Goal: Task Accomplishment & Management: Use online tool/utility

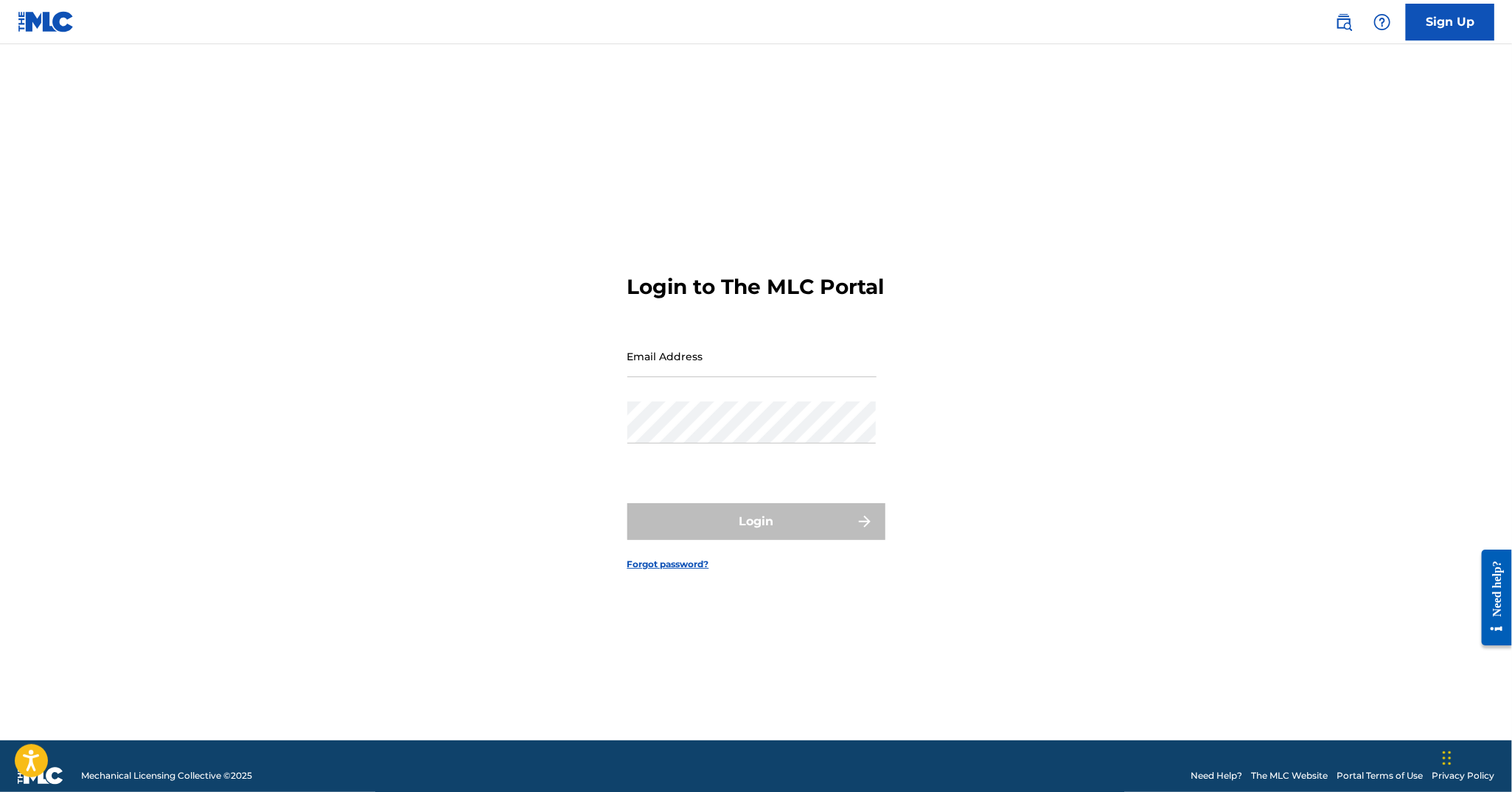
click at [753, 372] on input "Email Address" at bounding box center [752, 356] width 249 height 42
type input "[EMAIL_ADDRESS][DOMAIN_NAME]"
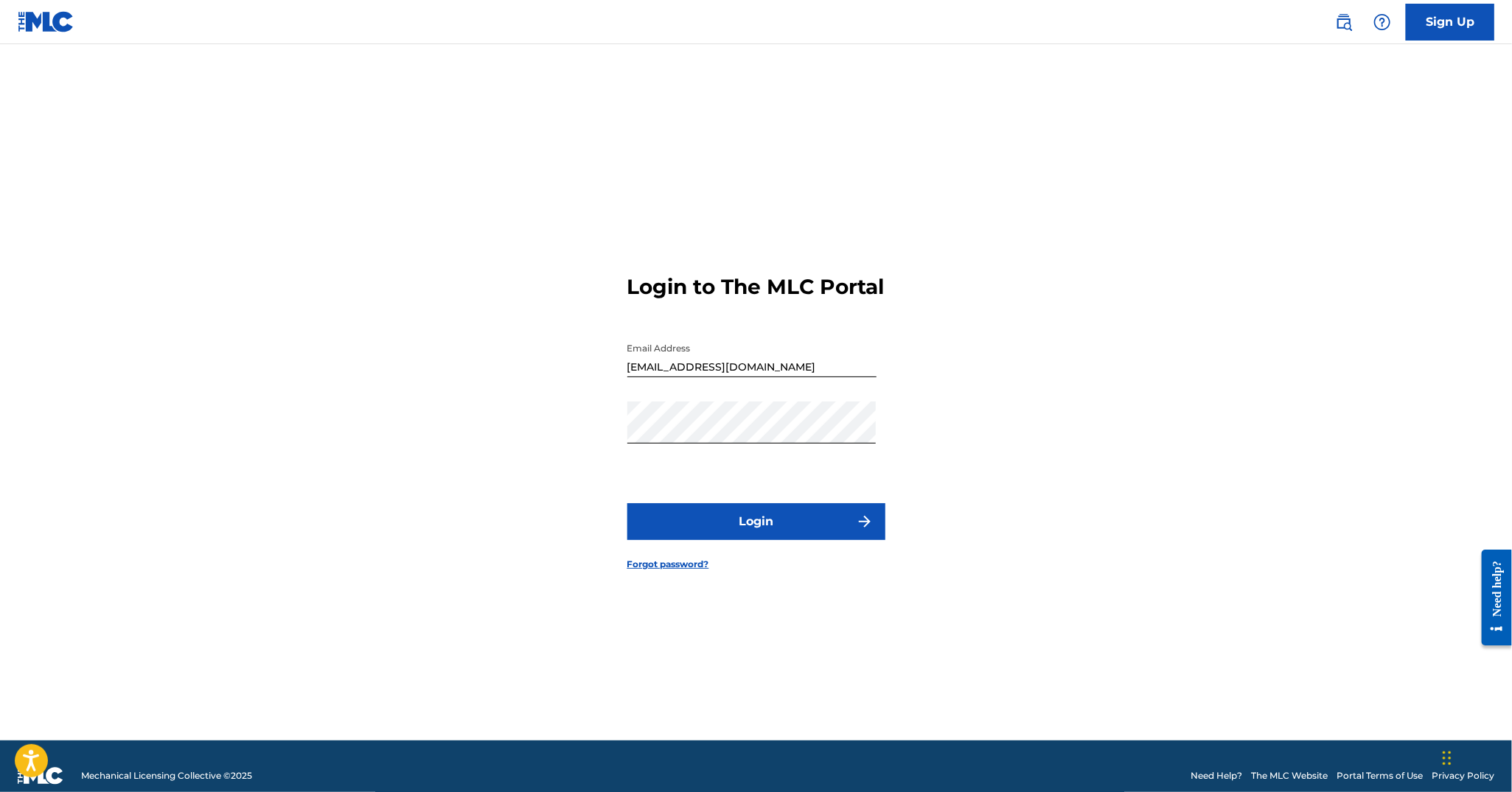
click at [780, 523] on button "Login" at bounding box center [756, 522] width 258 height 37
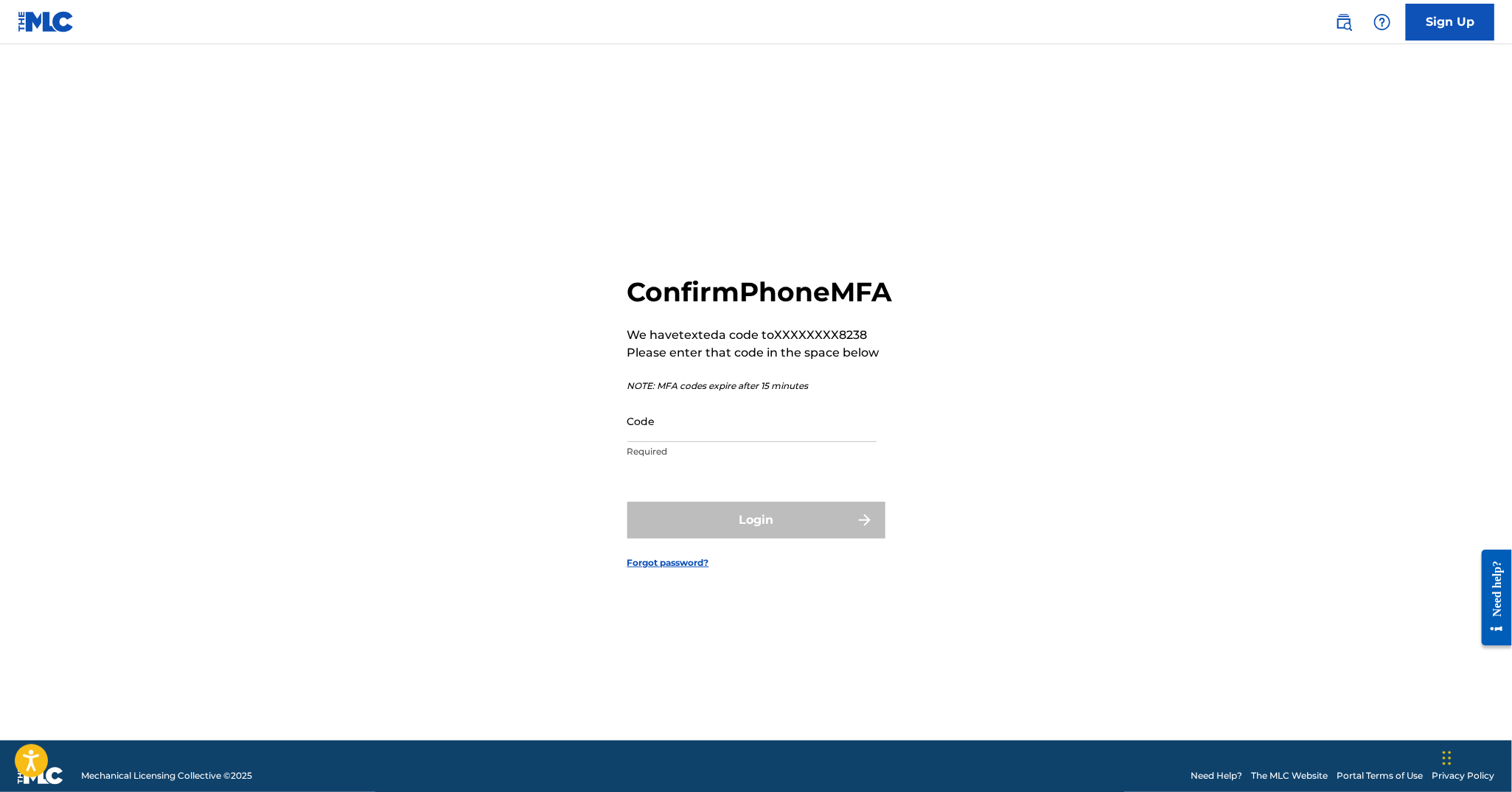
click at [792, 442] on input "Code" at bounding box center [752, 421] width 249 height 42
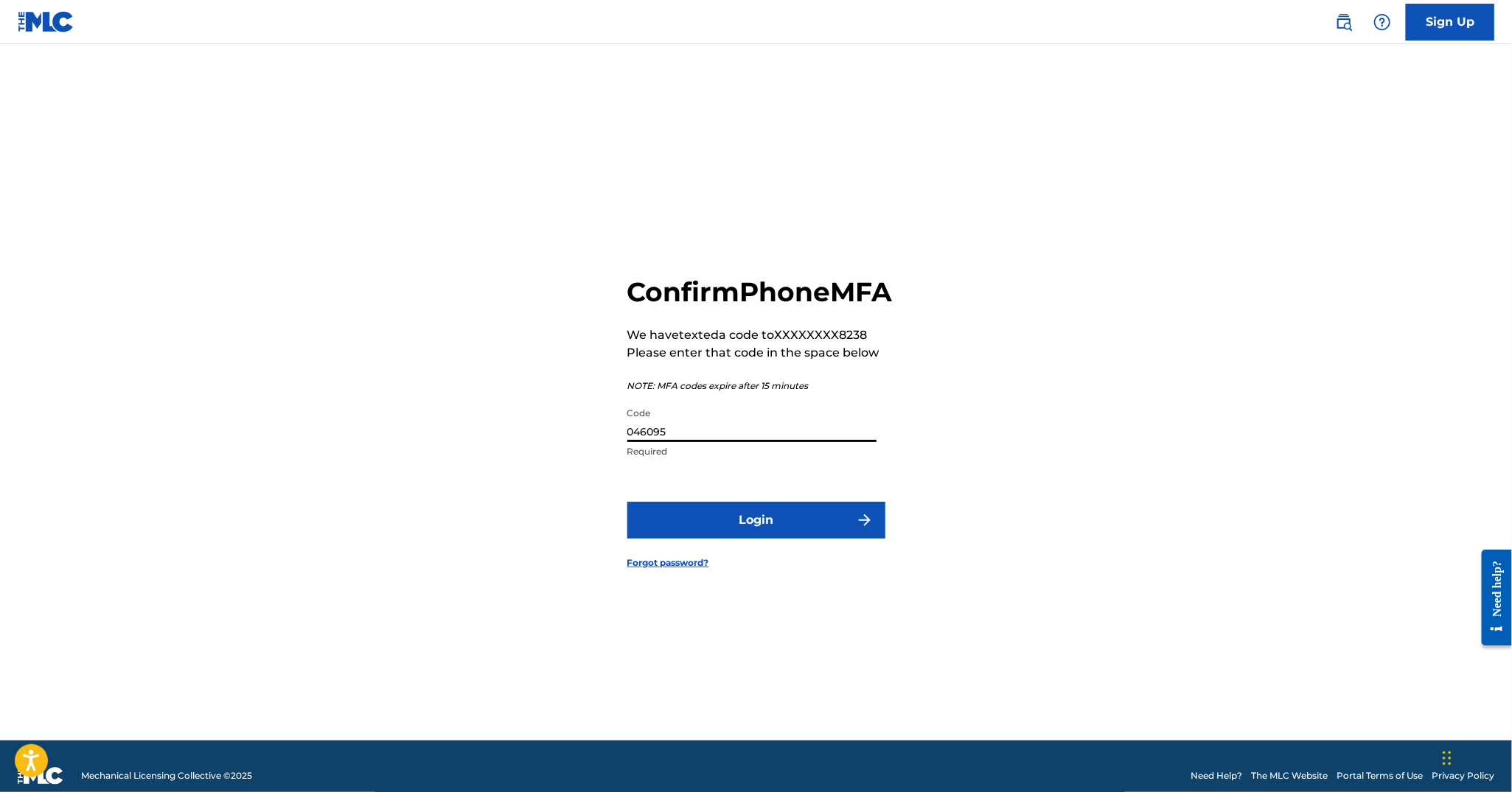
type input "046095"
click at [627, 502] on button "Login" at bounding box center [756, 520] width 258 height 37
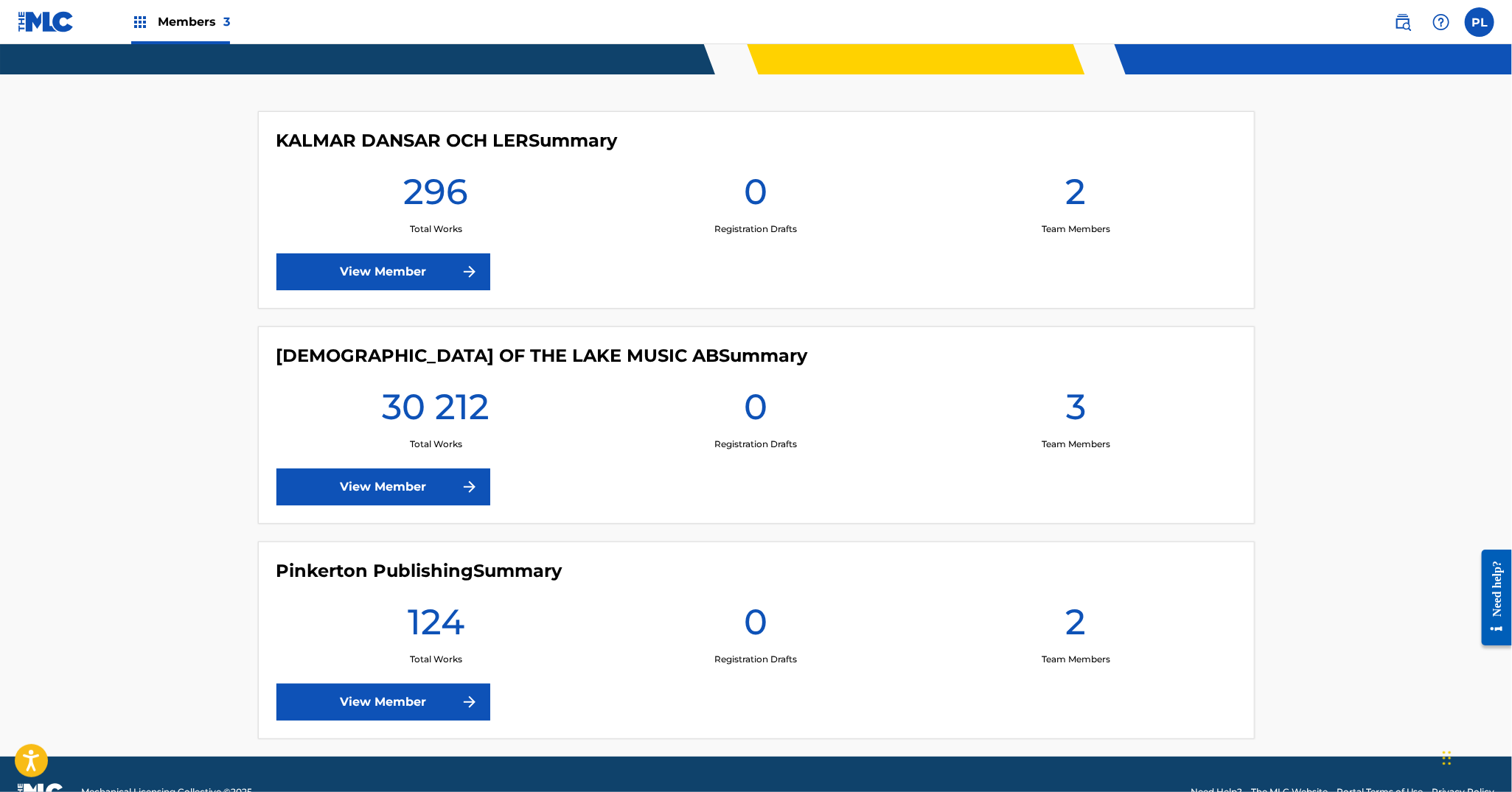
scroll to position [369, 0]
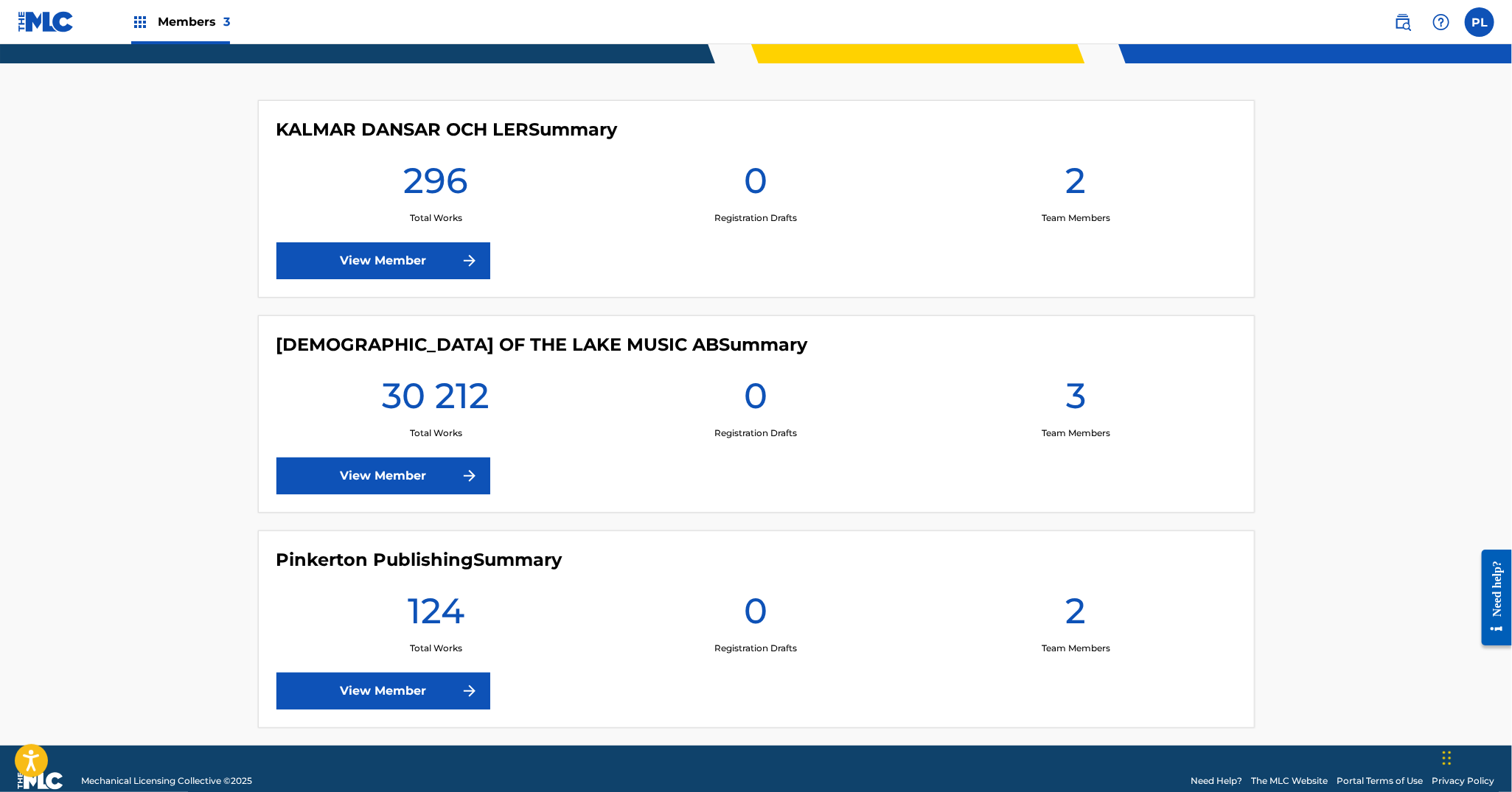
click at [373, 257] on link "View Member" at bounding box center [383, 261] width 214 height 37
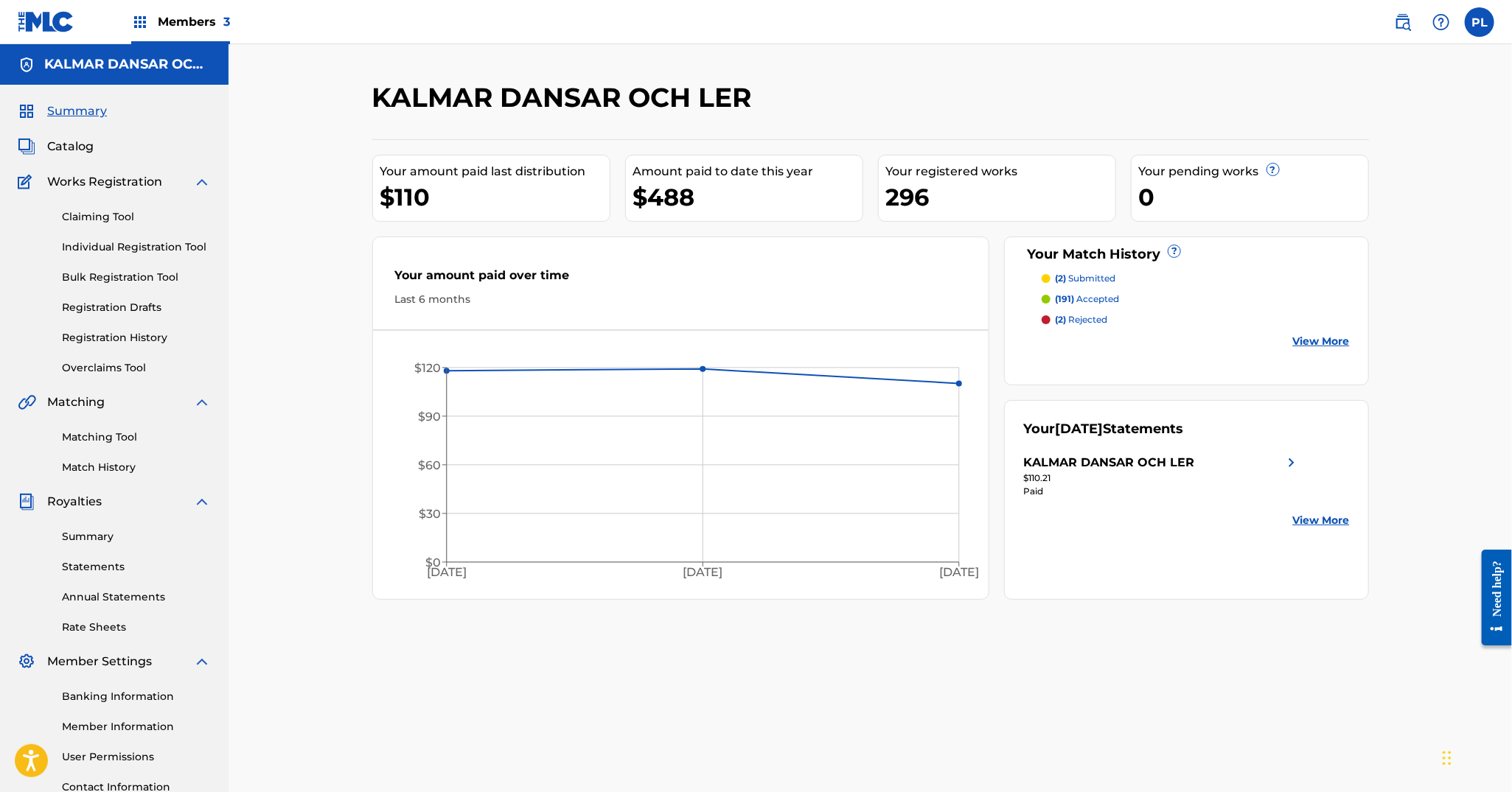
drag, startPoint x: 781, startPoint y: 138, endPoint x: 641, endPoint y: 147, distance: 140.3
click at [641, 147] on div "Your amount paid last distribution $110 Amount paid to date this year $488 Your…" at bounding box center [870, 370] width 997 height 461
click at [94, 529] on link "Summary" at bounding box center [136, 536] width 149 height 15
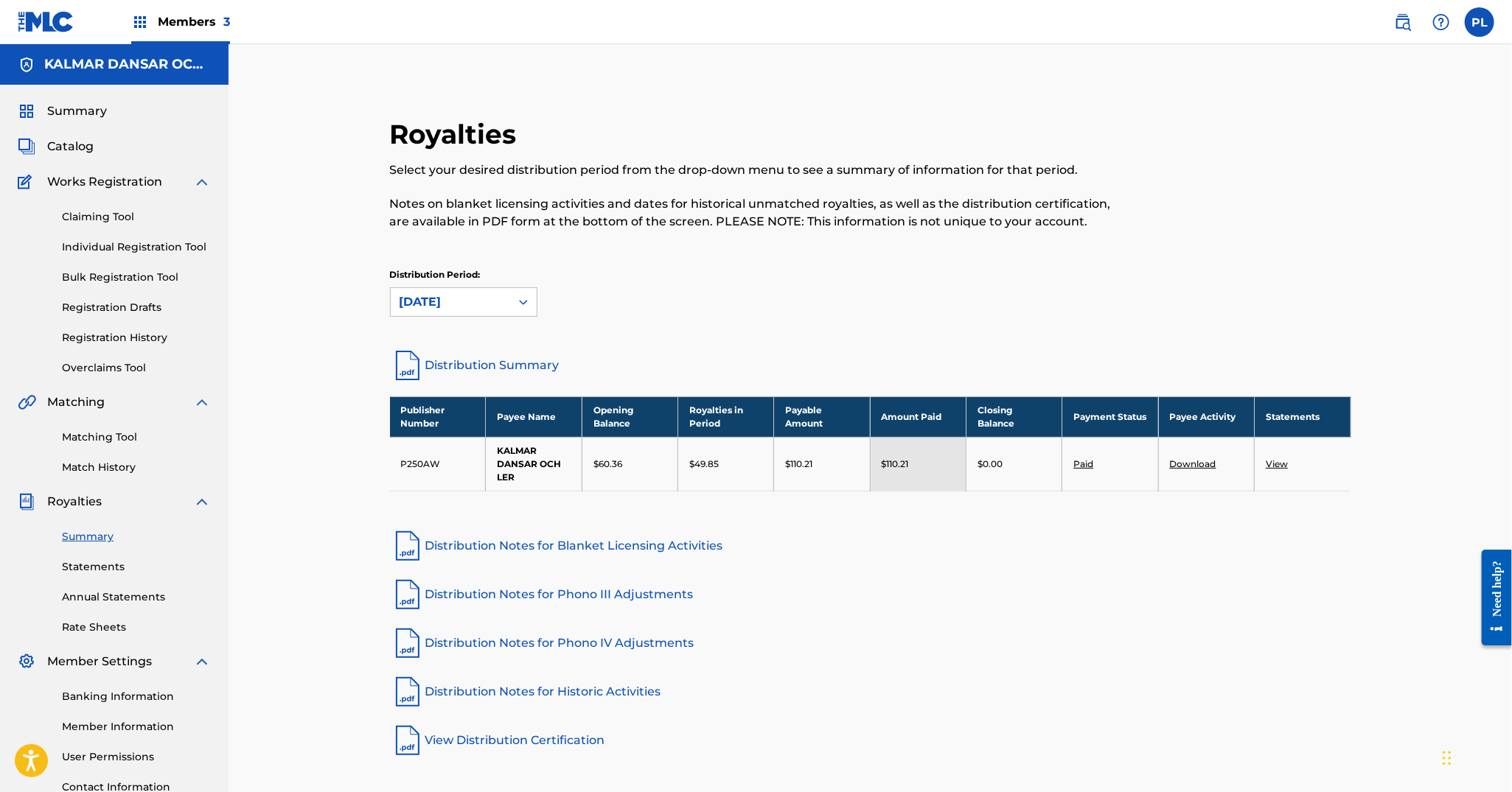
click at [28, 34] on link at bounding box center [46, 22] width 57 height 43
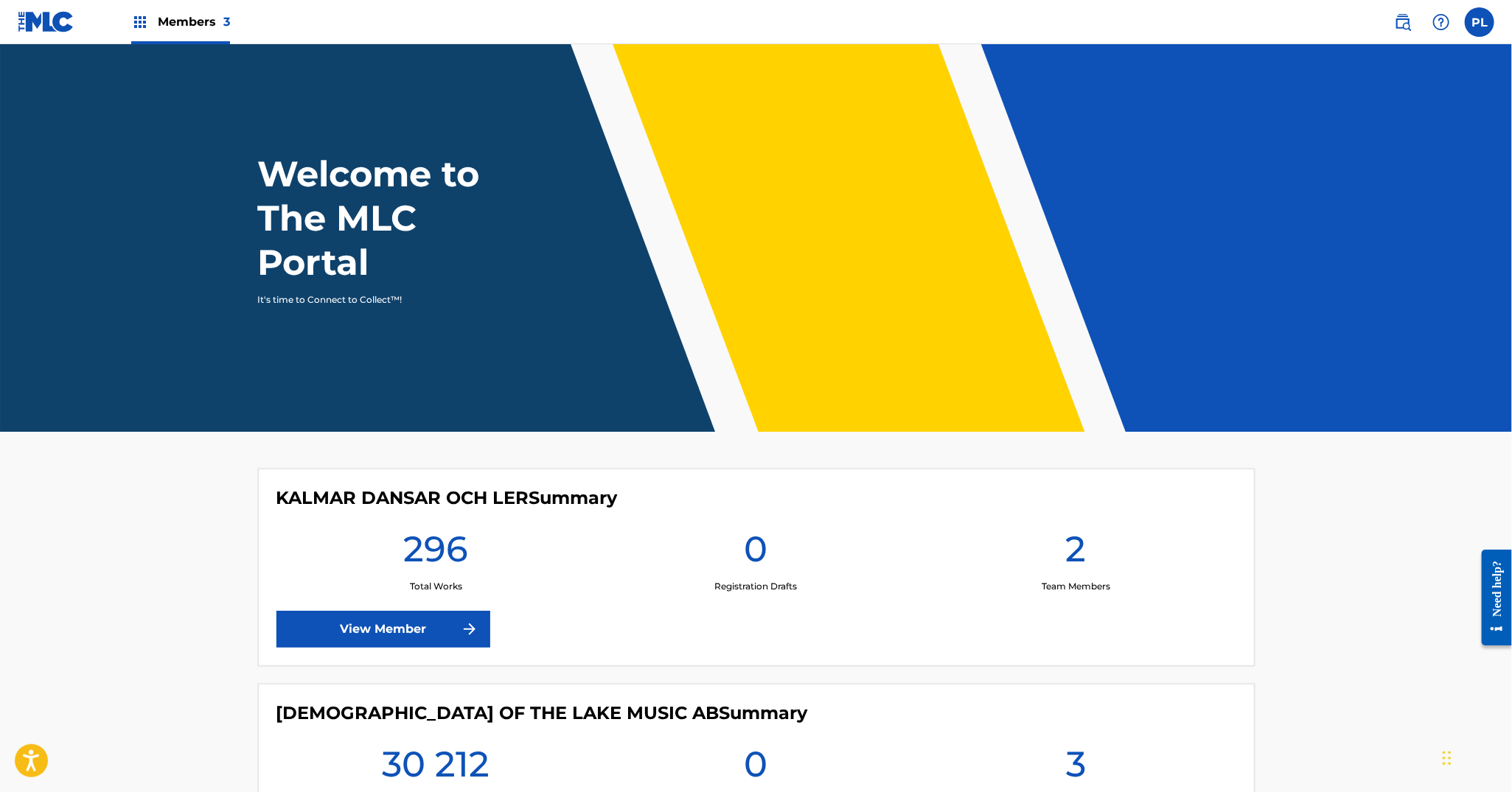
scroll to position [391, 0]
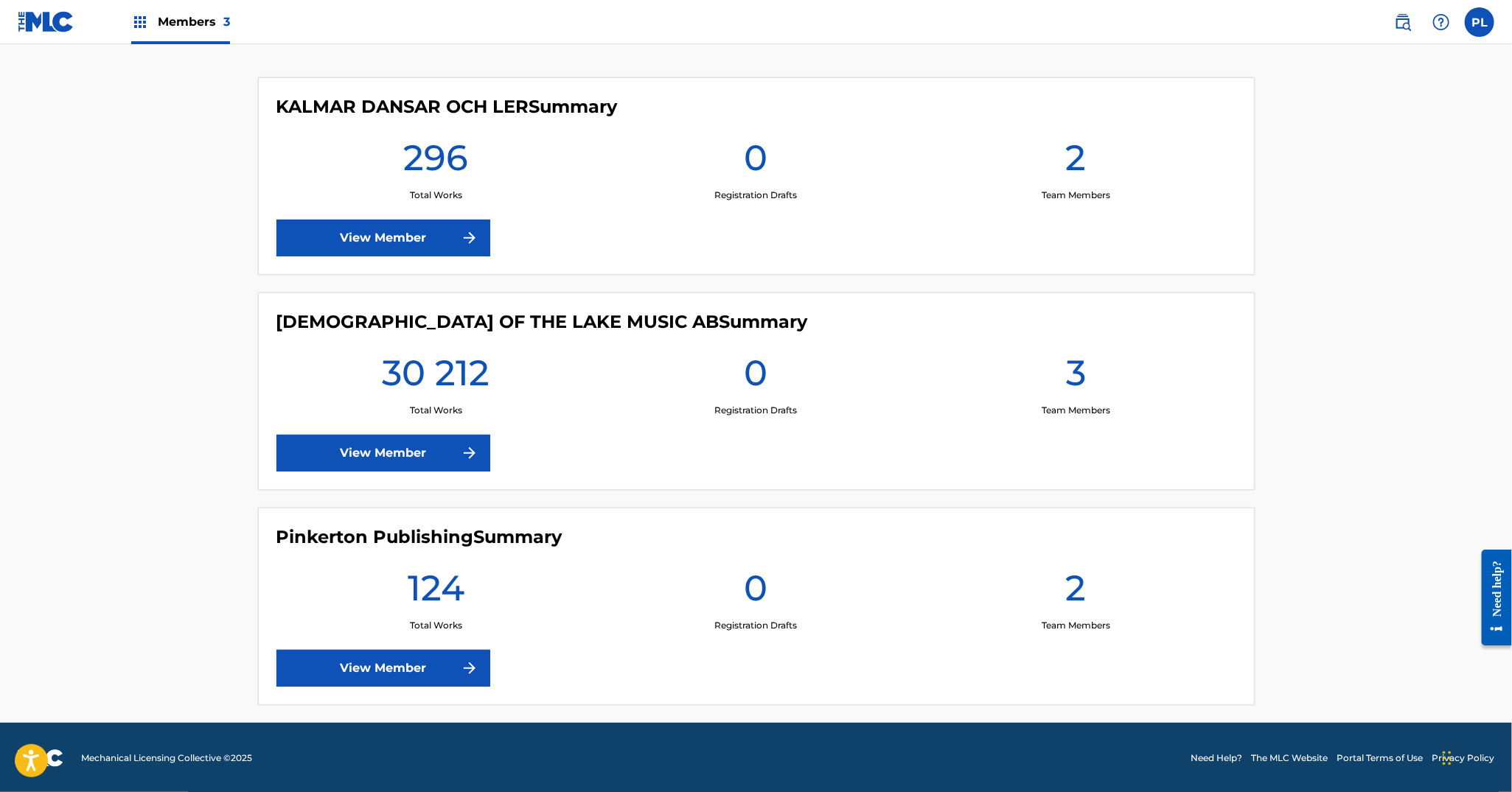
click at [379, 661] on link "View Member" at bounding box center [383, 669] width 214 height 37
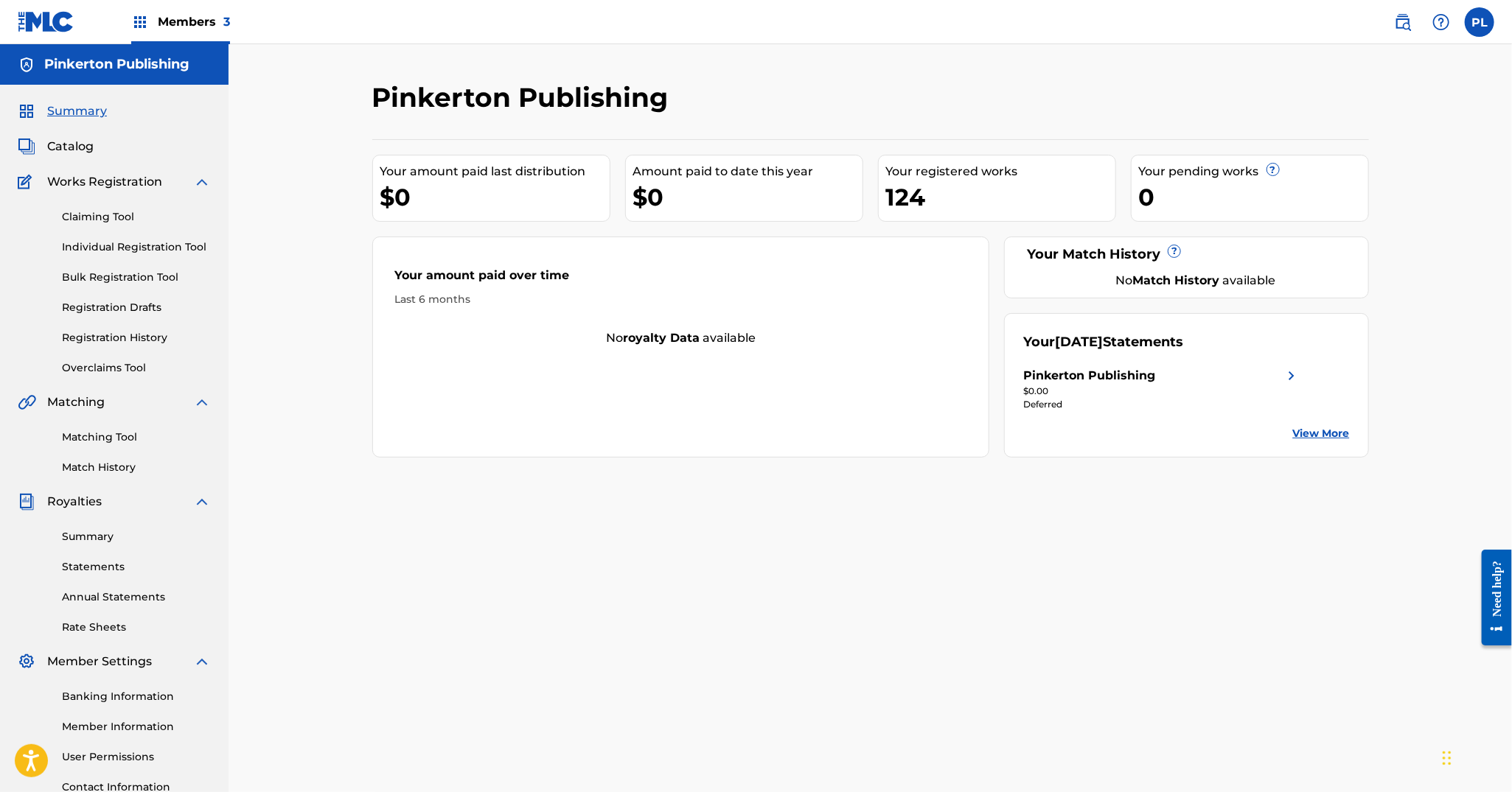
click at [111, 542] on link "Summary" at bounding box center [136, 536] width 149 height 15
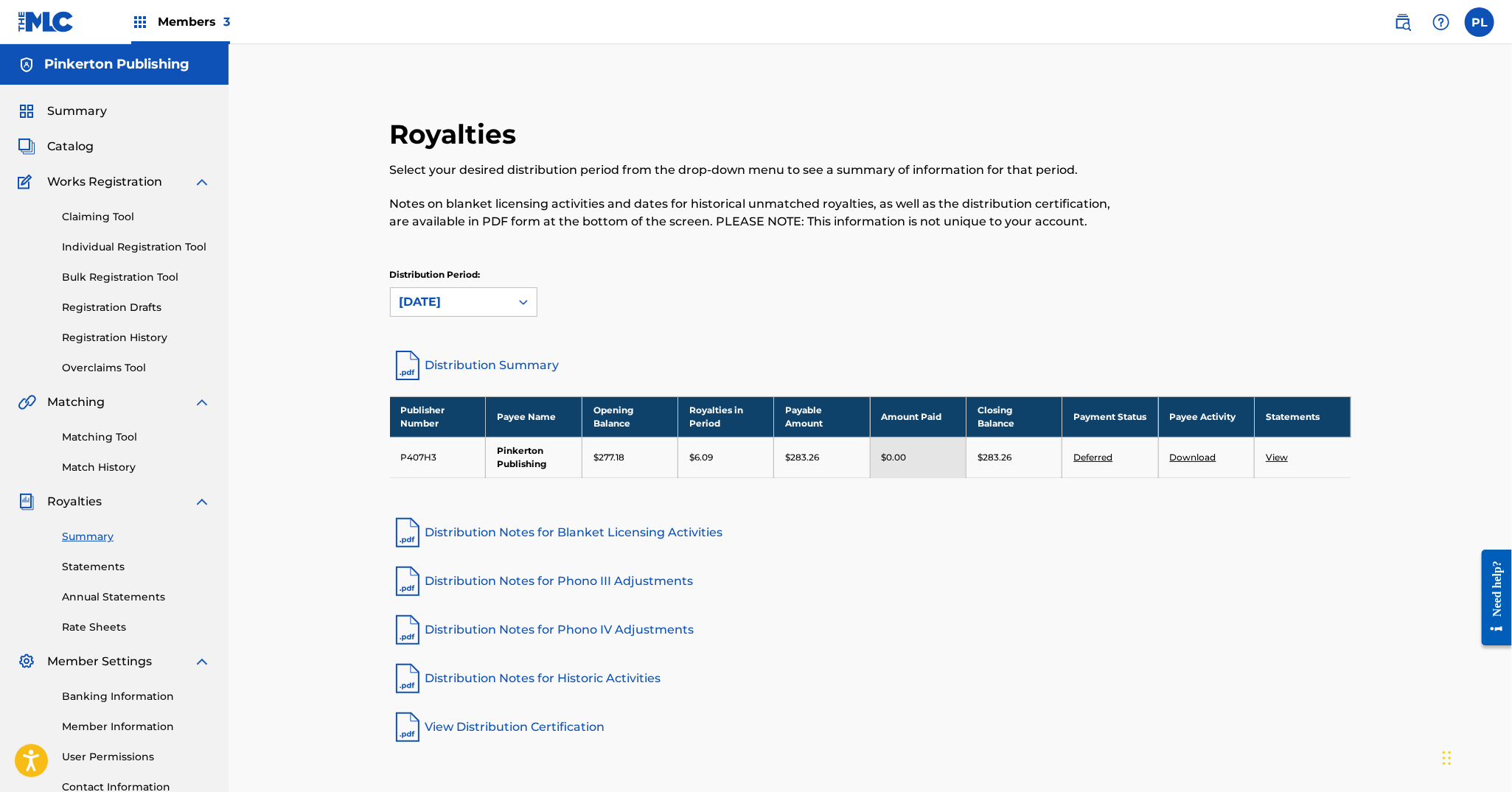
click at [54, 20] on img at bounding box center [46, 22] width 57 height 22
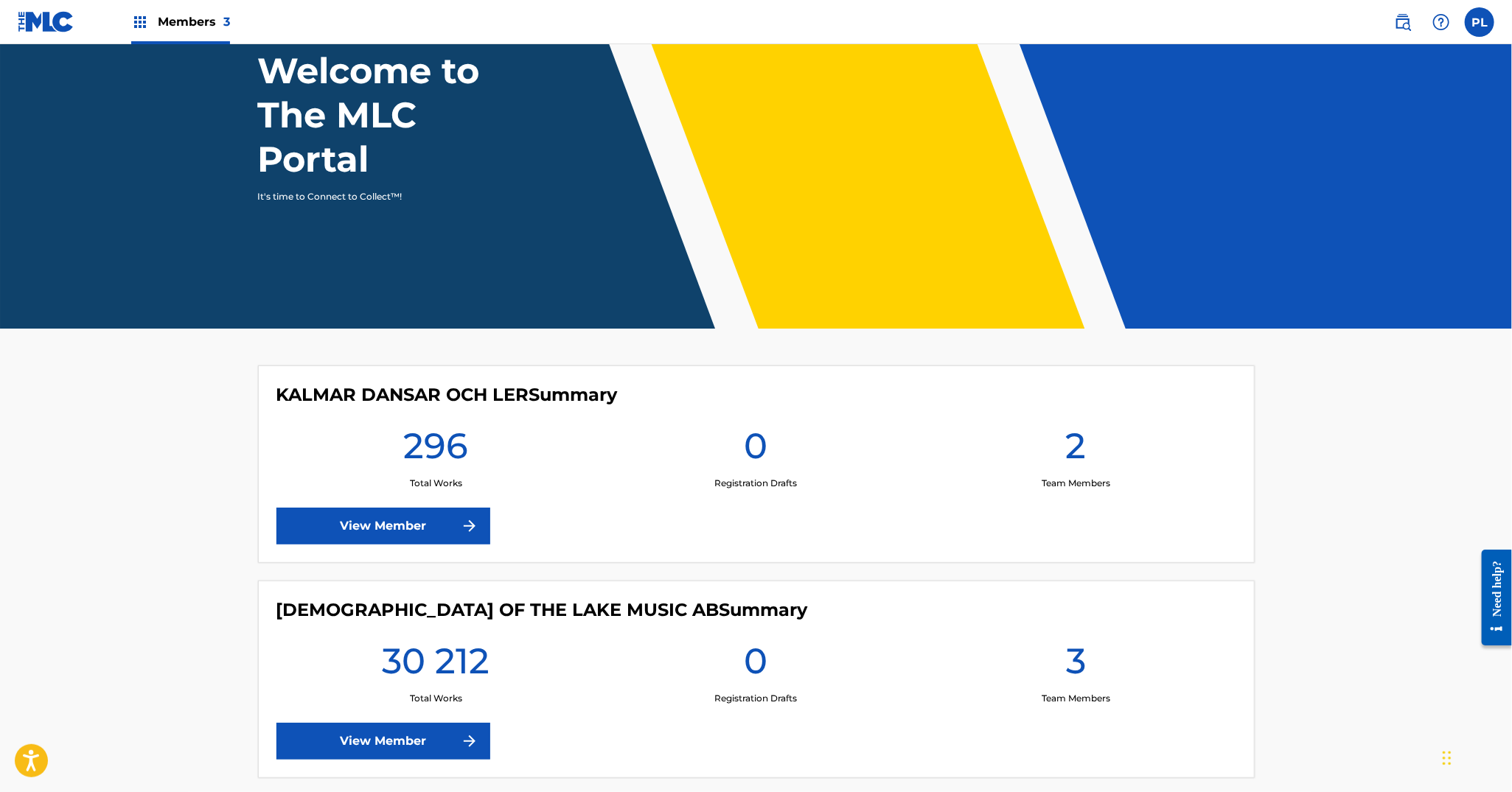
scroll to position [184, 0]
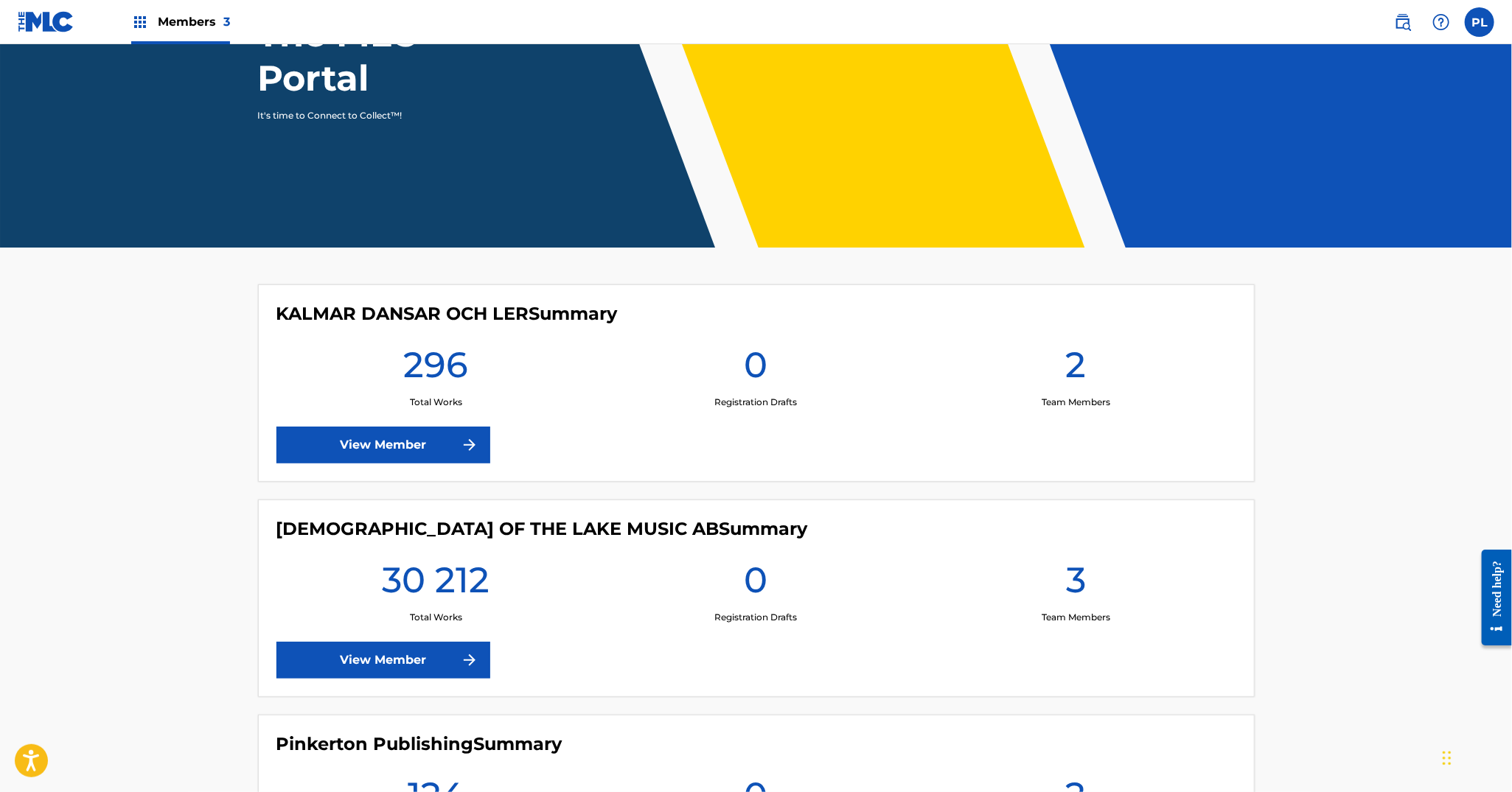
click at [406, 664] on link "View Member" at bounding box center [383, 661] width 214 height 37
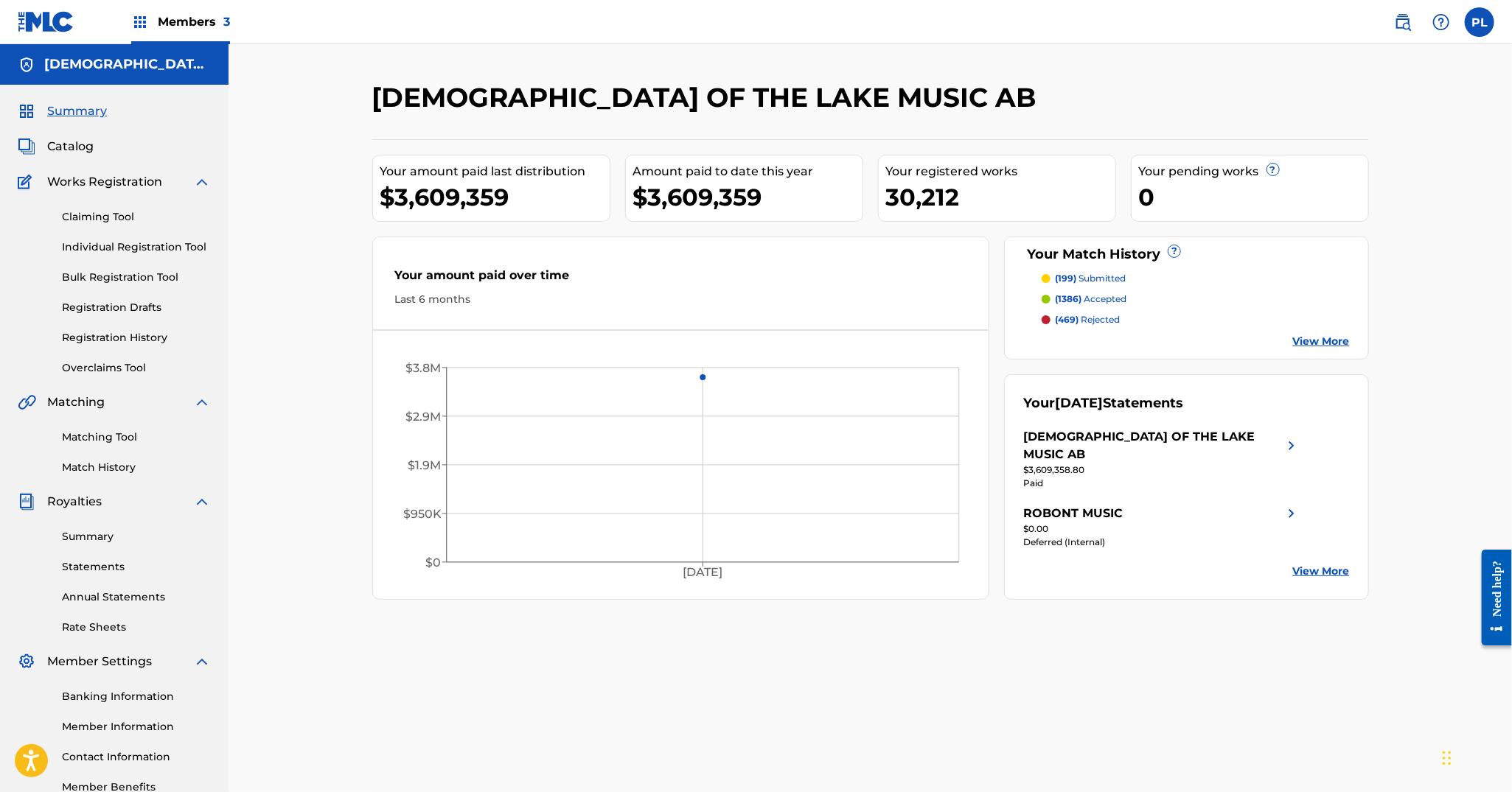
click at [94, 540] on link "Summary" at bounding box center [136, 536] width 149 height 15
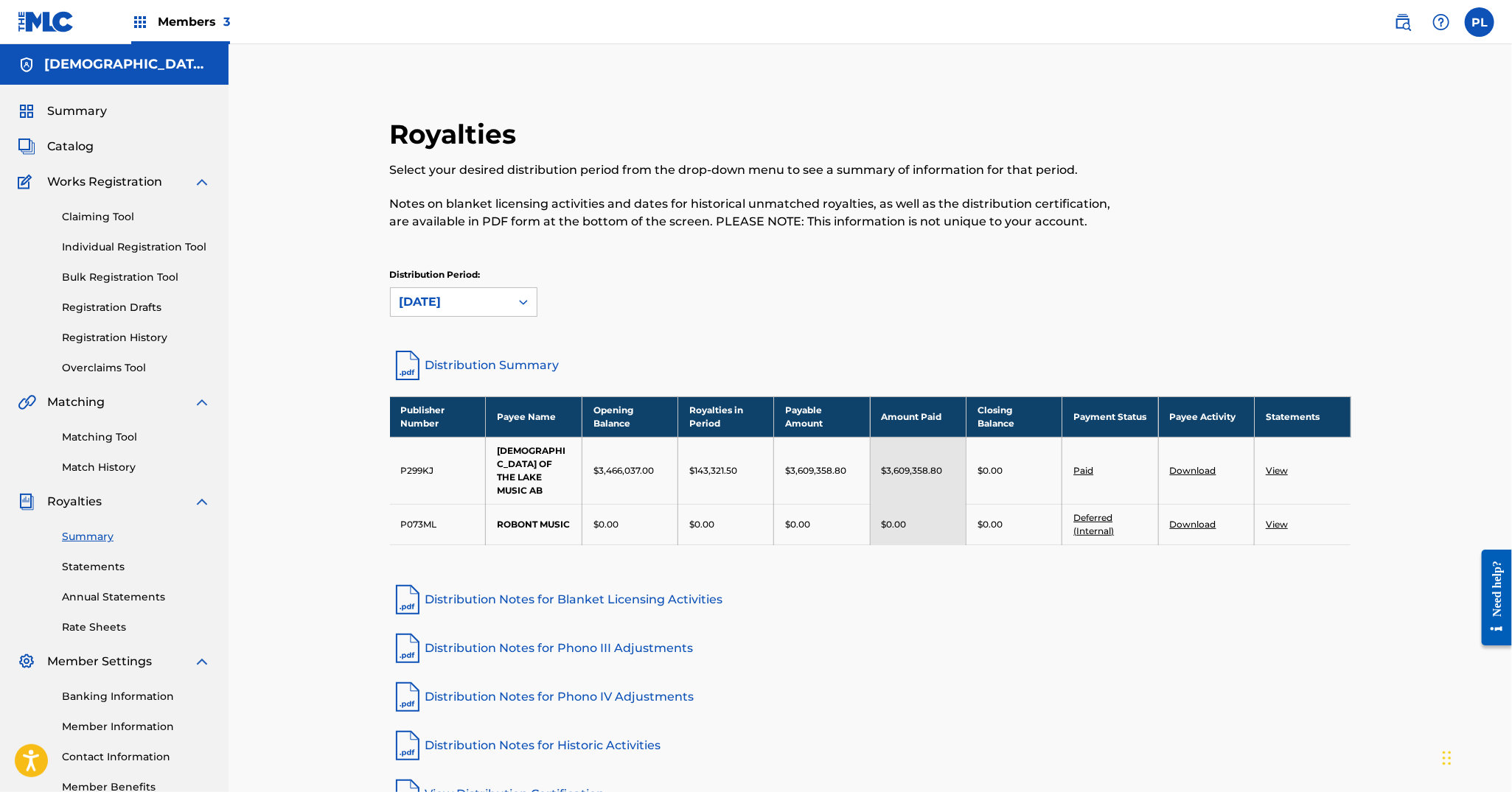
click at [81, 576] on div "Summary Statements Annual Statements Rate Sheets" at bounding box center [114, 572] width 193 height 124
click at [92, 563] on link "Statements" at bounding box center [136, 567] width 149 height 15
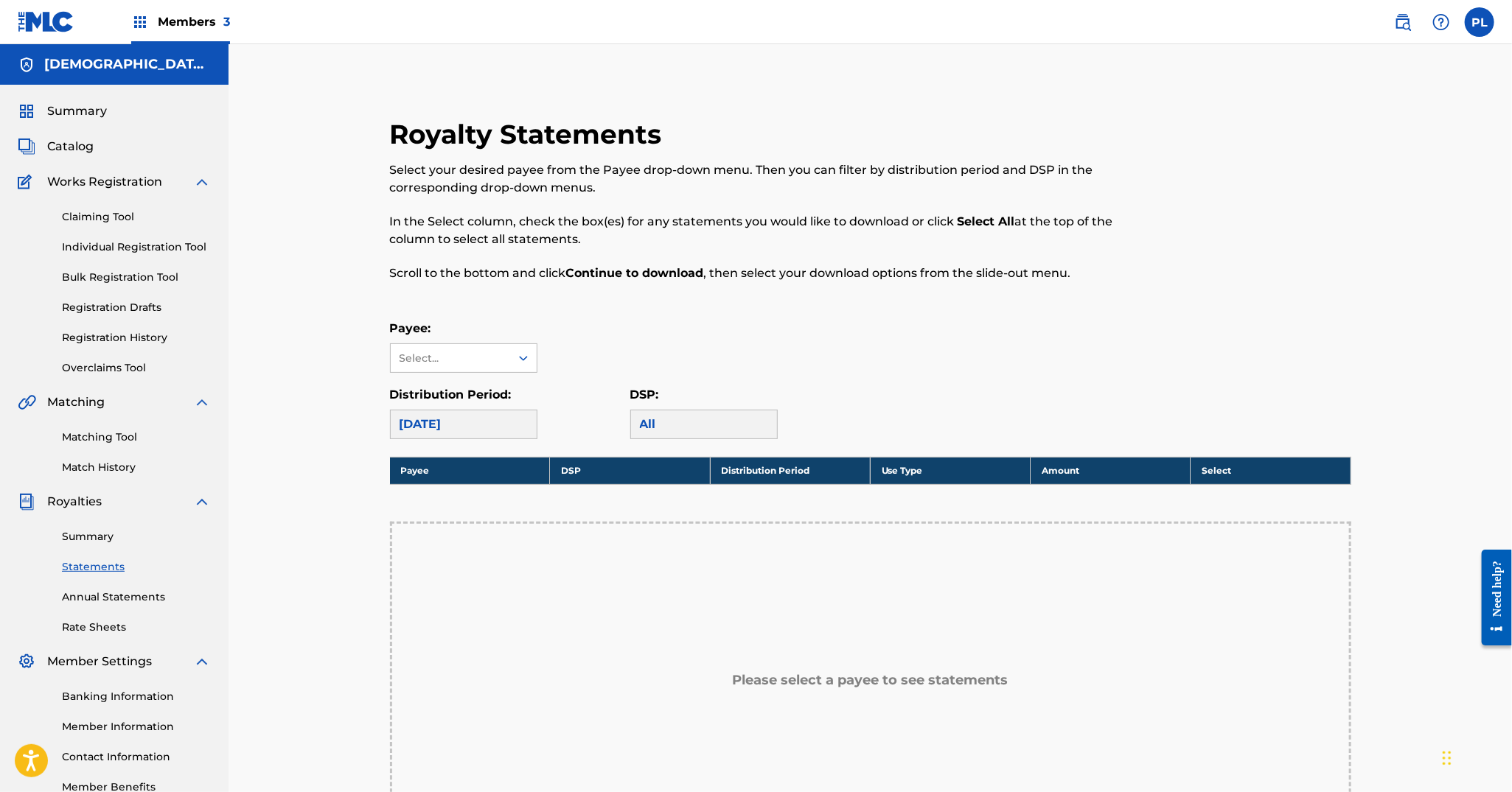
click at [78, 532] on link "Summary" at bounding box center [136, 536] width 149 height 15
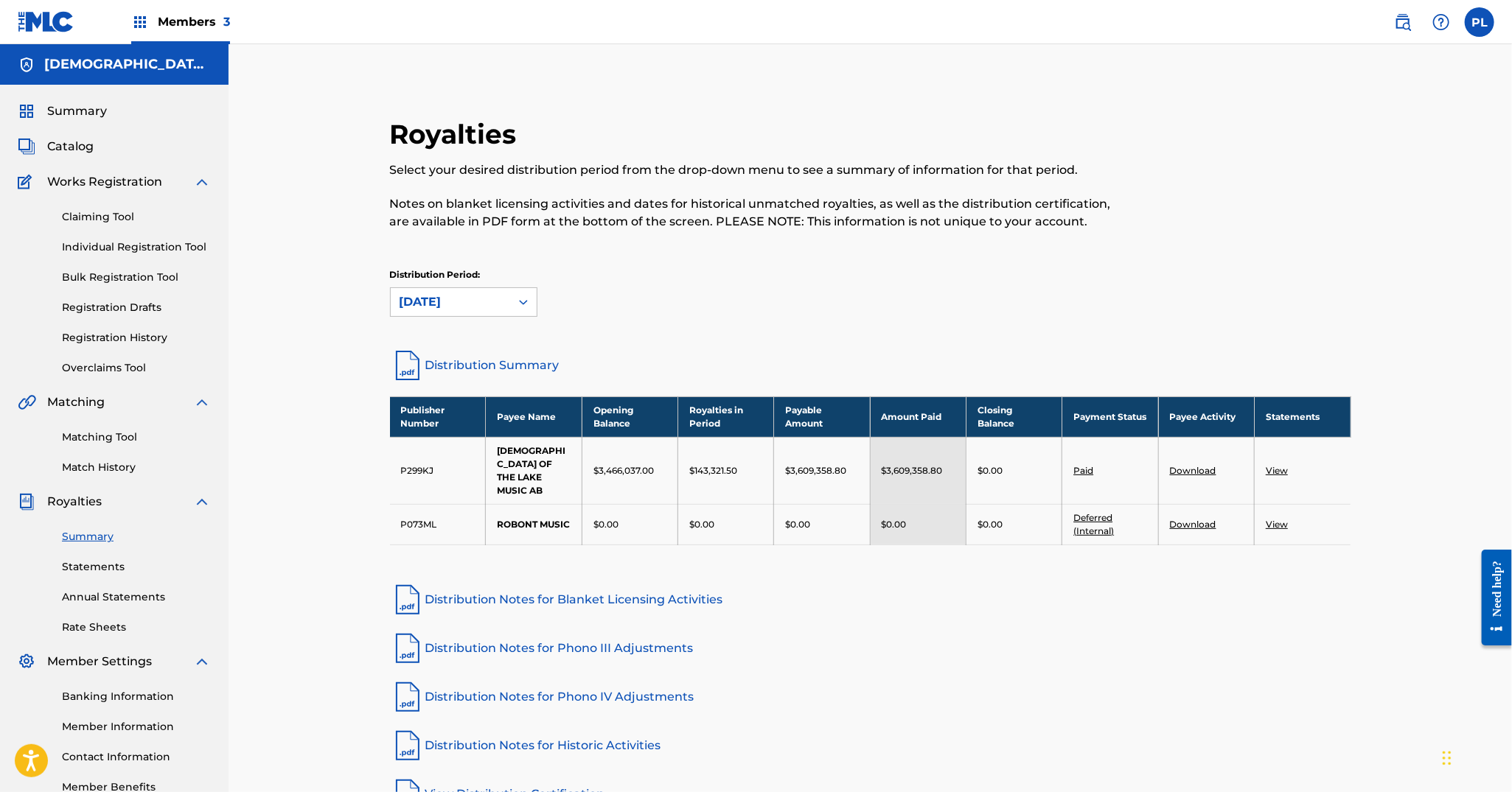
click at [83, 106] on span "Summary" at bounding box center [77, 111] width 59 height 18
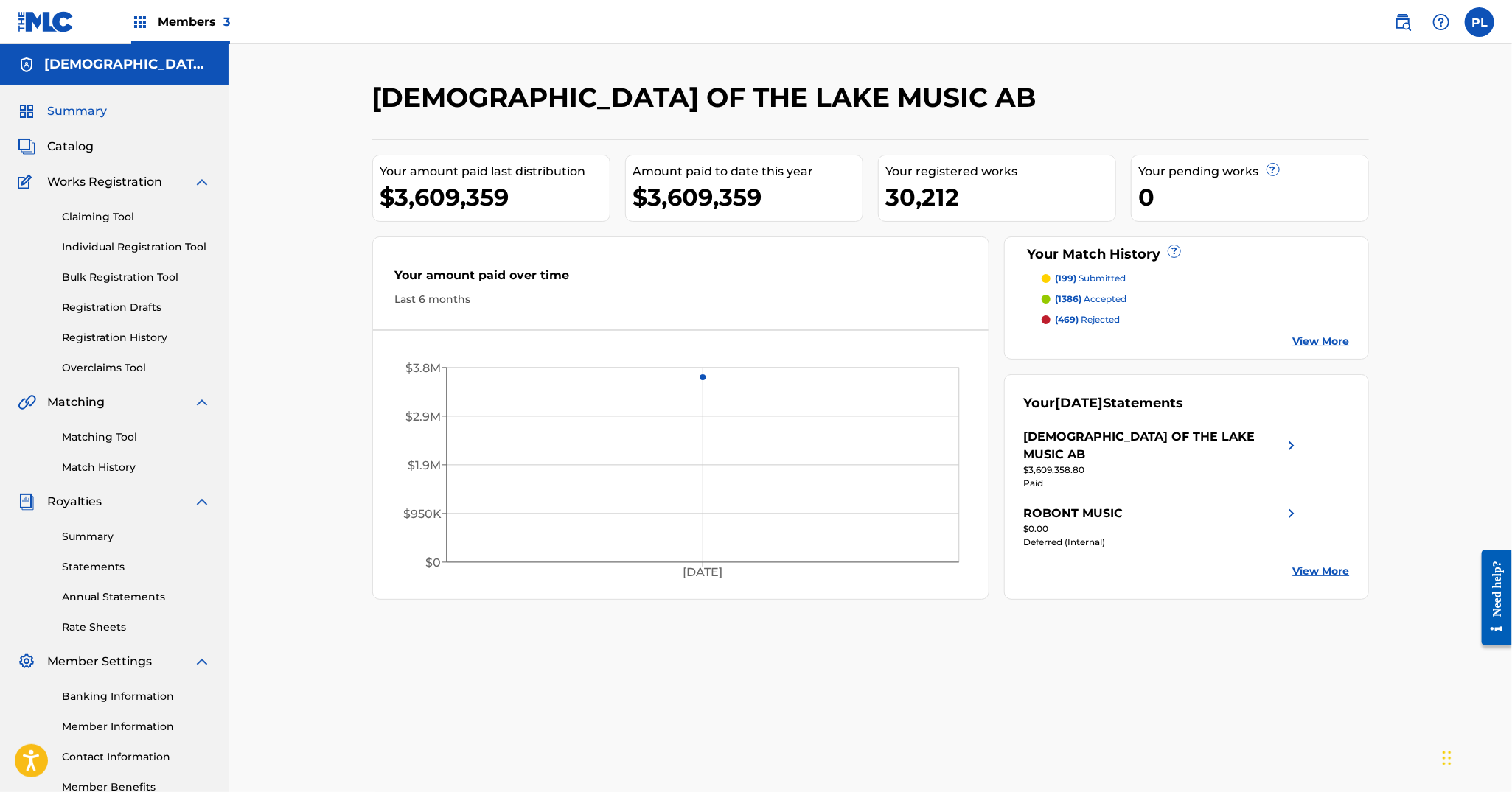
click at [78, 542] on link "Summary" at bounding box center [136, 536] width 149 height 15
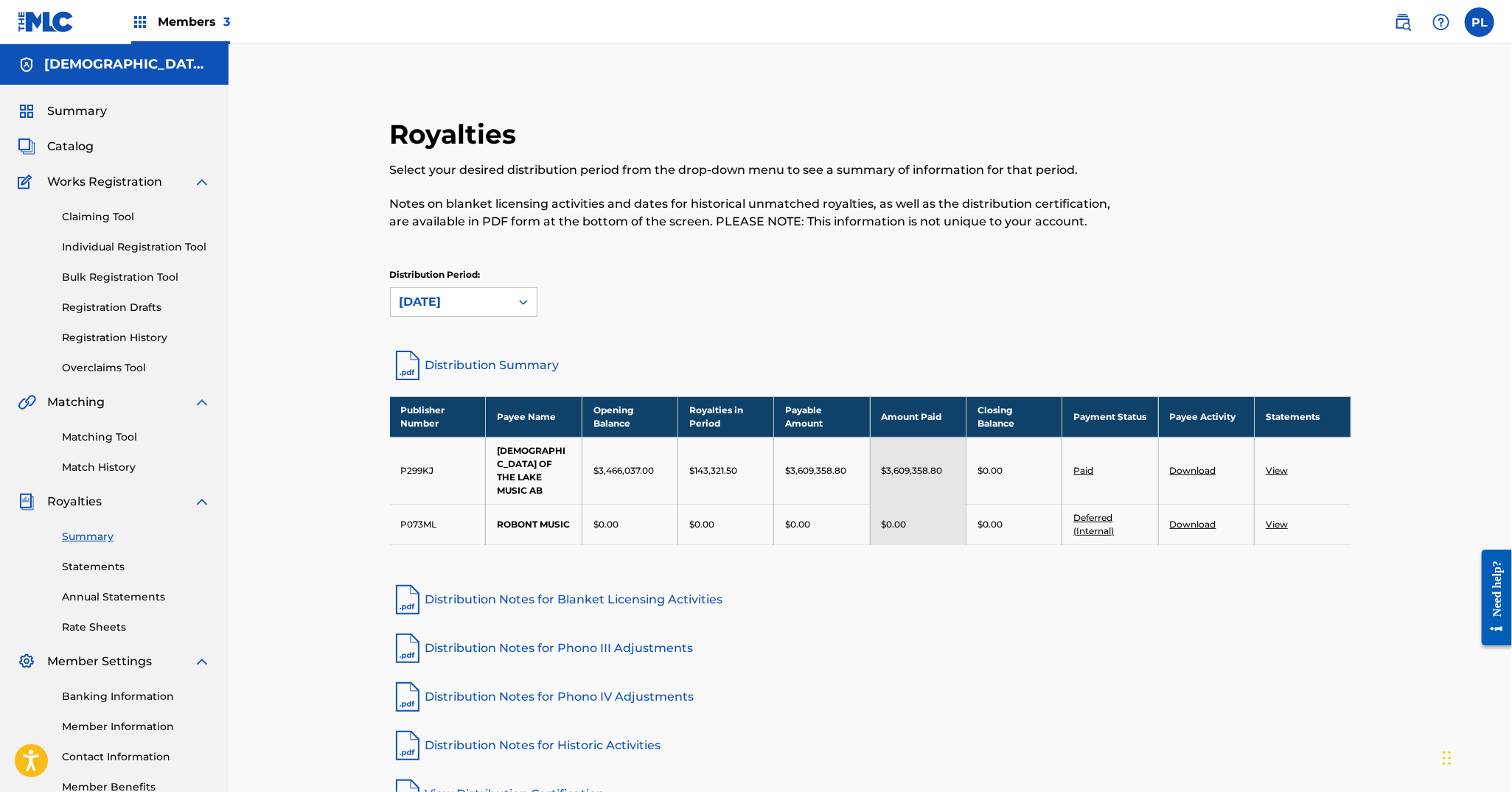
click at [1196, 465] on link "Download" at bounding box center [1194, 471] width 47 height 11
click at [1388, 26] on span at bounding box center [1422, 22] width 68 height 30
click at [1396, 26] on img at bounding box center [1403, 22] width 18 height 18
click at [107, 214] on link "Claiming Tool" at bounding box center [136, 216] width 149 height 15
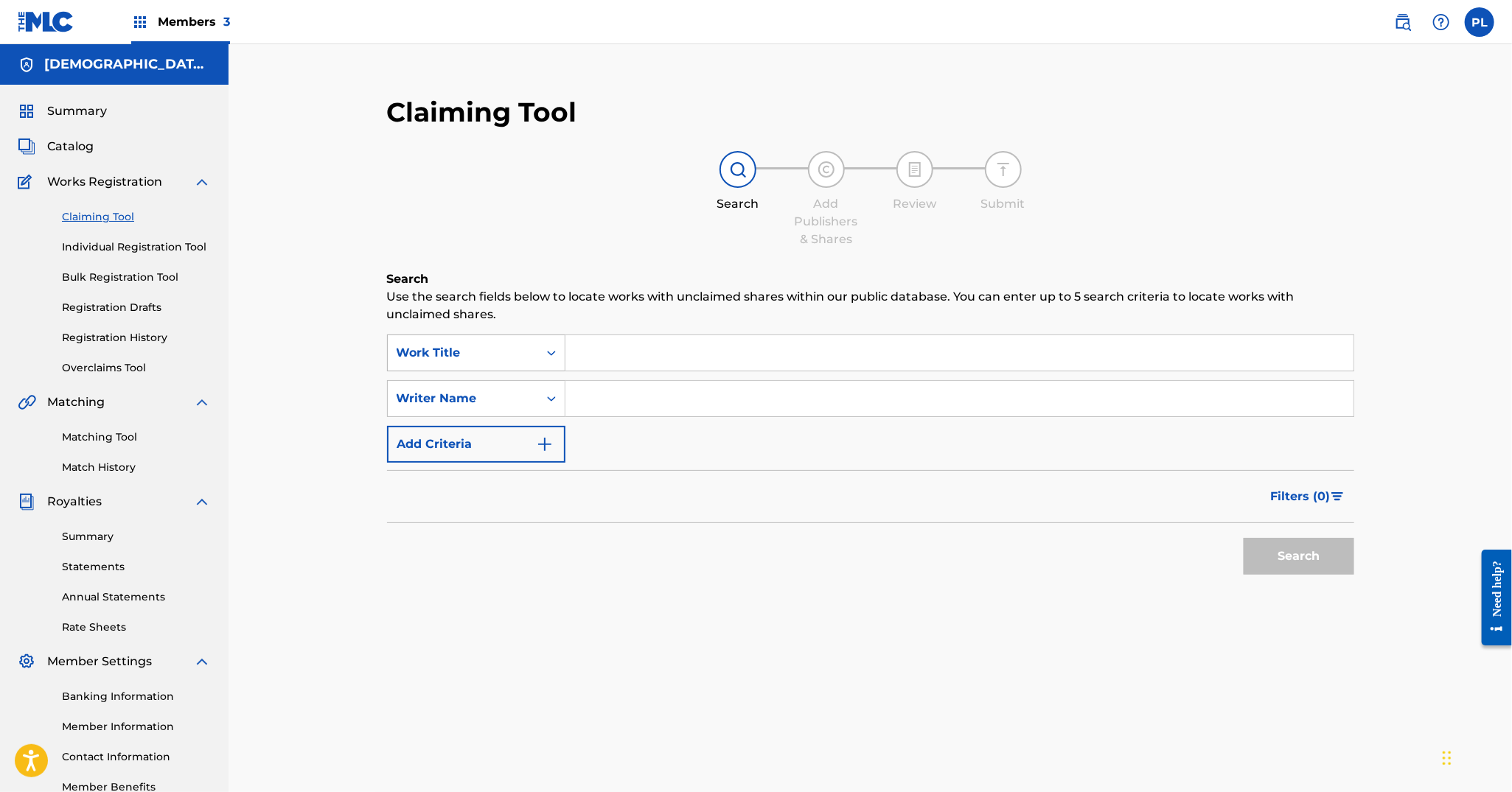
click at [531, 349] on div "Work Title" at bounding box center [464, 353] width 151 height 28
click at [505, 455] on div "Writer IPI" at bounding box center [476, 463] width 177 height 37
click at [638, 333] on div "Search Use the search fields below to locate works with unclaimed shares within…" at bounding box center [871, 463] width 967 height 386
click at [623, 354] on input "Search Form" at bounding box center [959, 353] width 788 height 35
paste input "201491902"
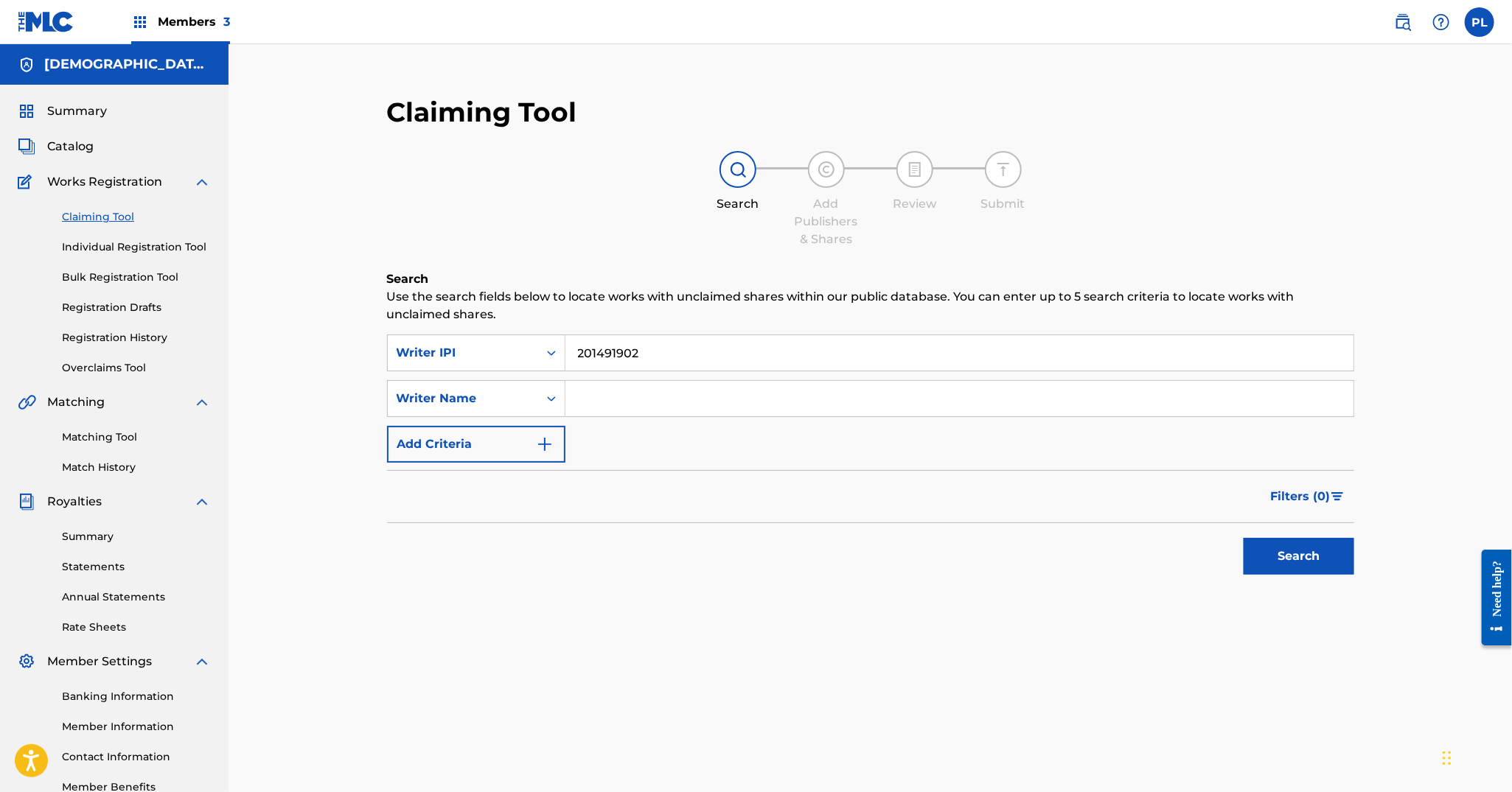
click at [1326, 561] on button "Search" at bounding box center [1299, 556] width 111 height 37
click at [715, 351] on input "201491902" at bounding box center [959, 353] width 788 height 35
click at [1244, 538] on button "Search" at bounding box center [1299, 556] width 111 height 37
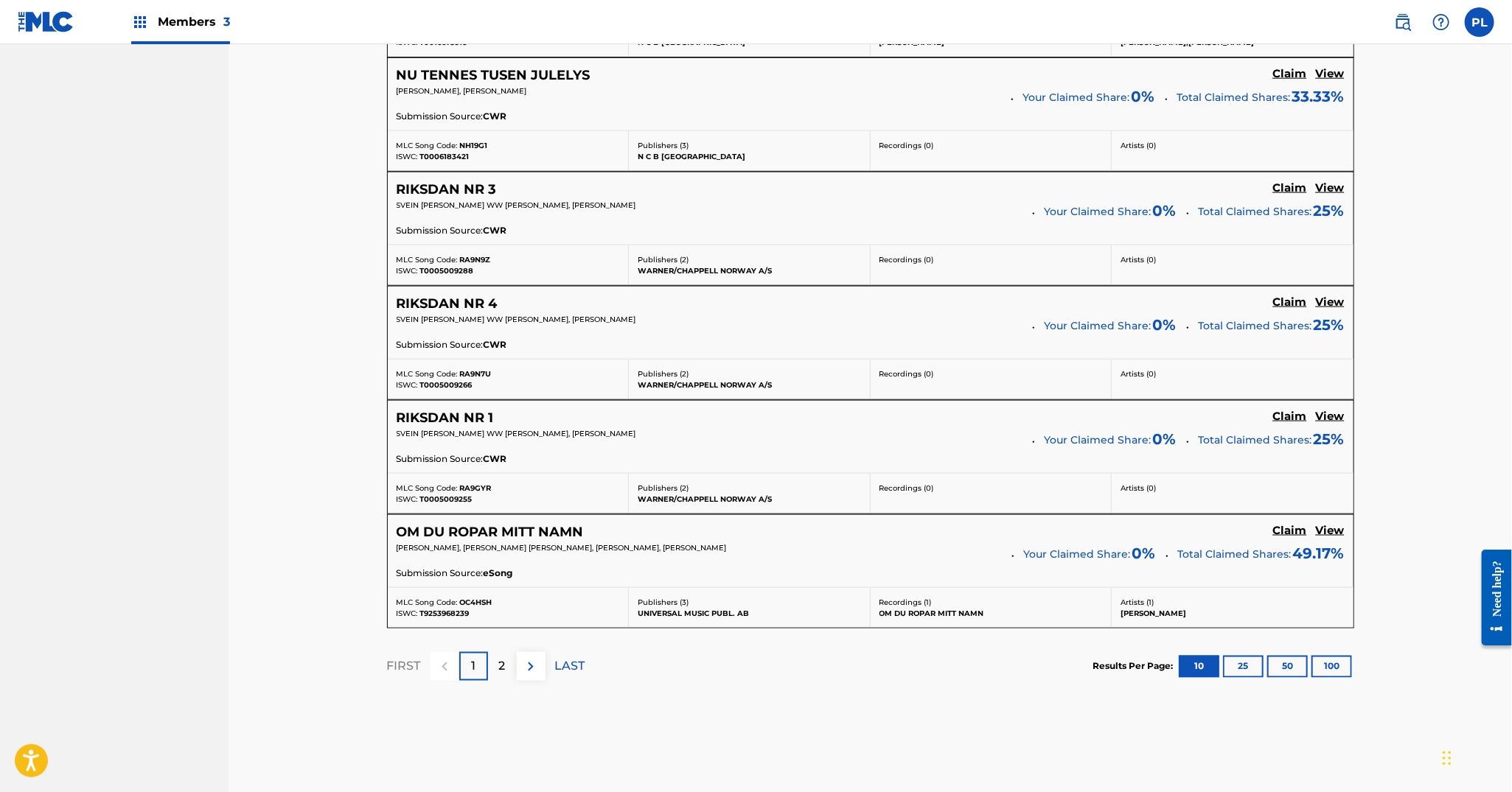
scroll to position [1105, 0]
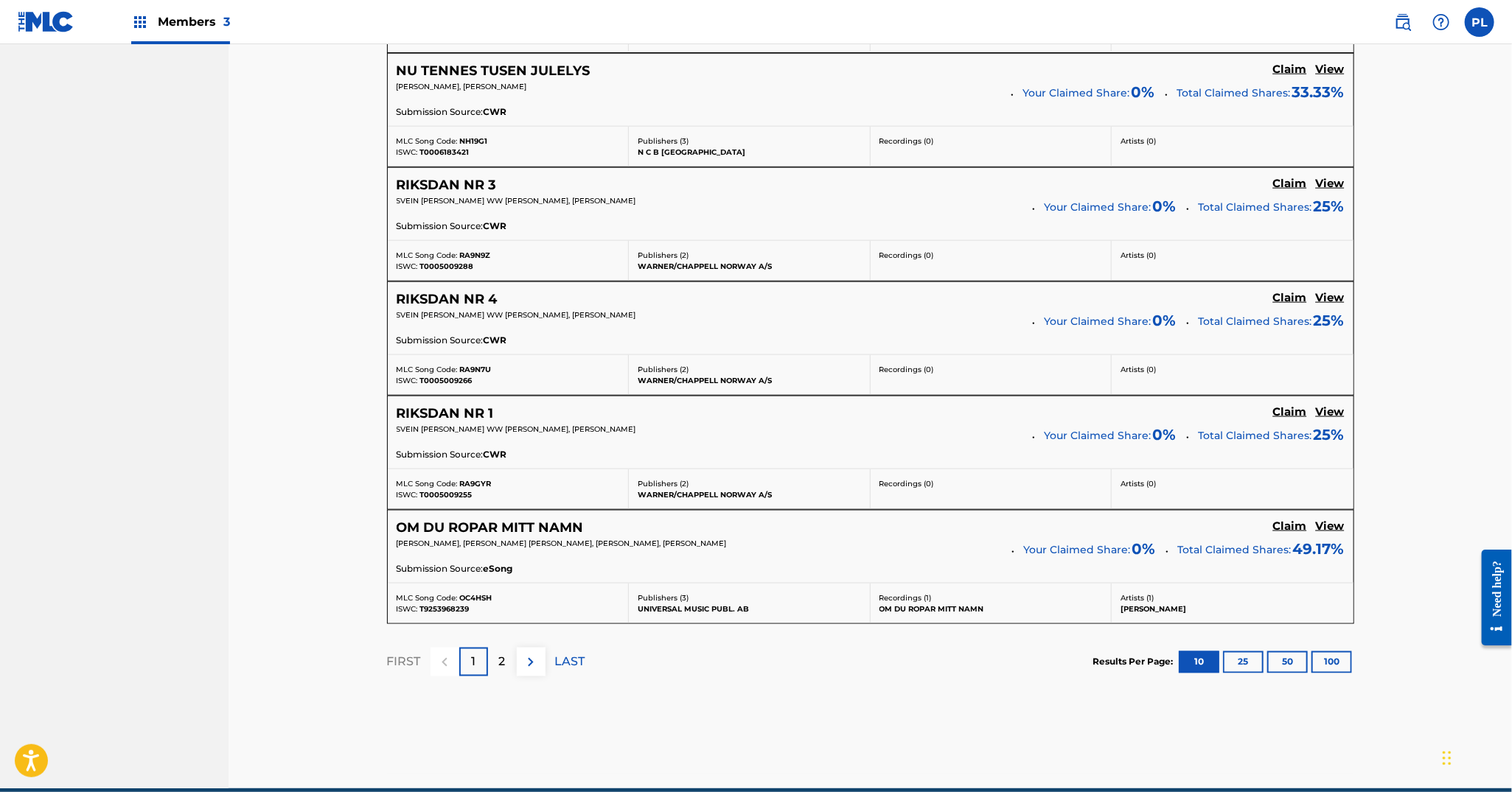
click at [519, 653] on button at bounding box center [531, 662] width 29 height 29
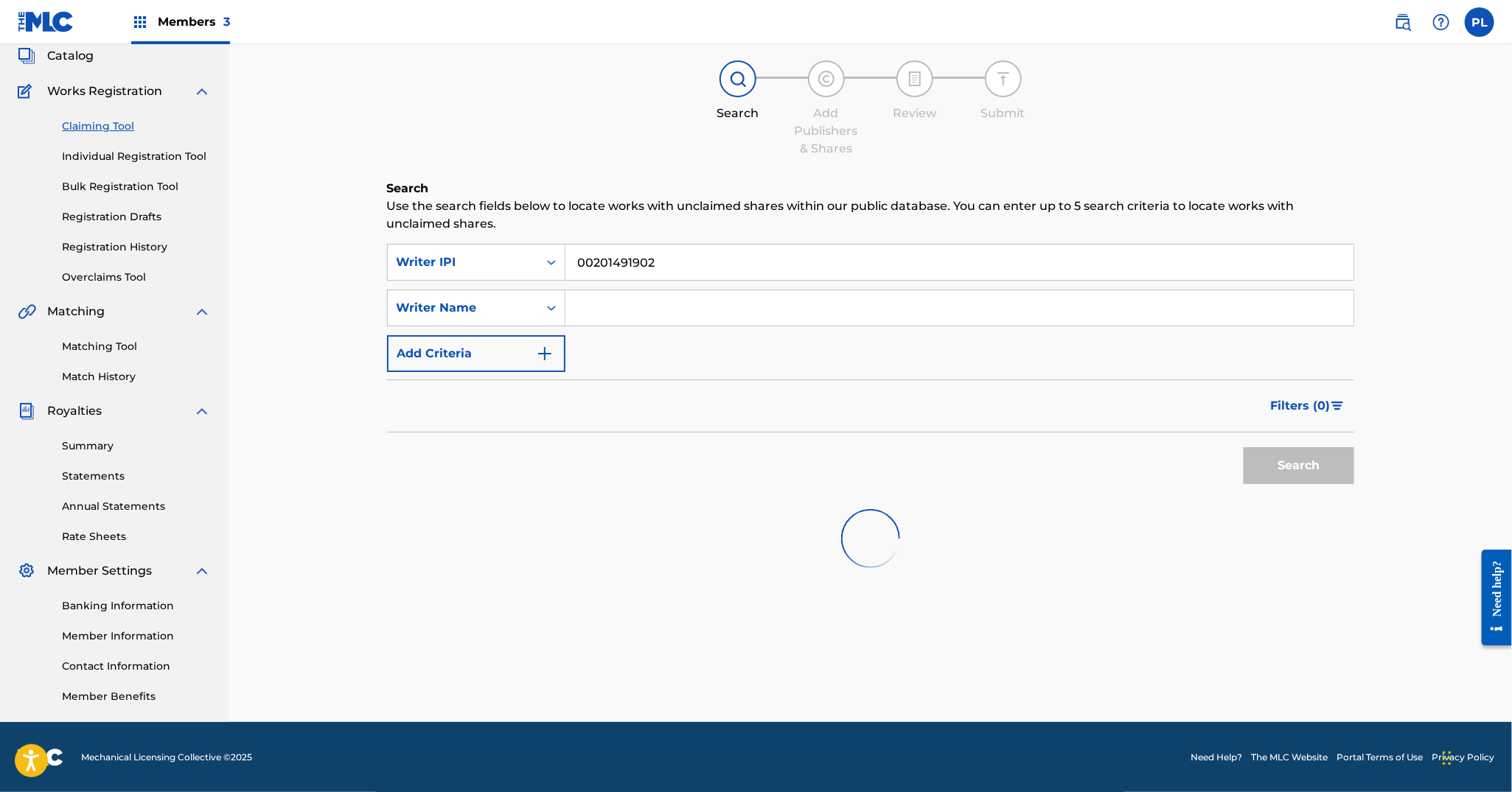
scroll to position [273, 0]
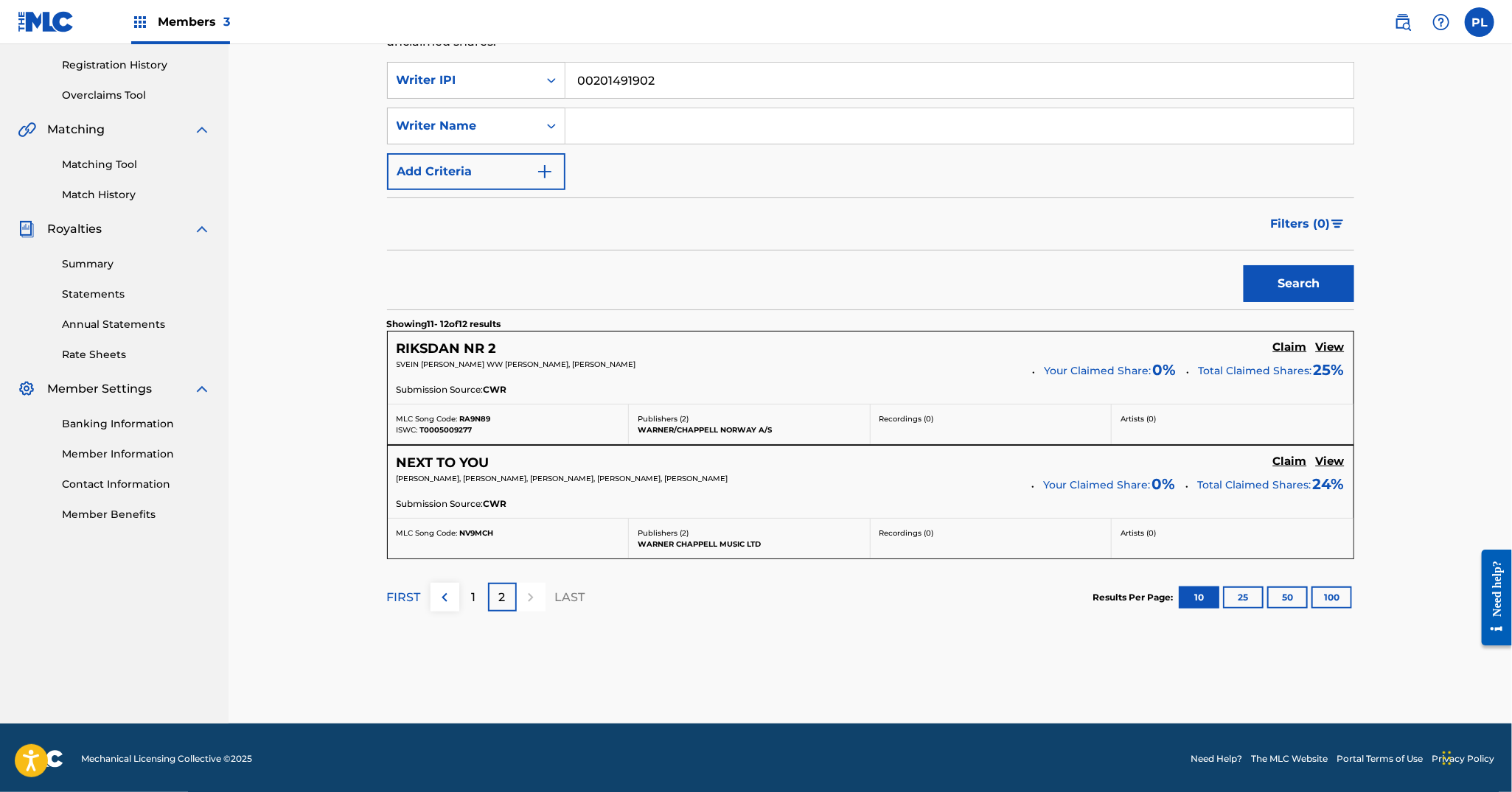
click at [279, 85] on div "Claiming Tool Search Add Publishers & Shares Review Submit Search Use the searc…" at bounding box center [870, 248] width 1283 height 952
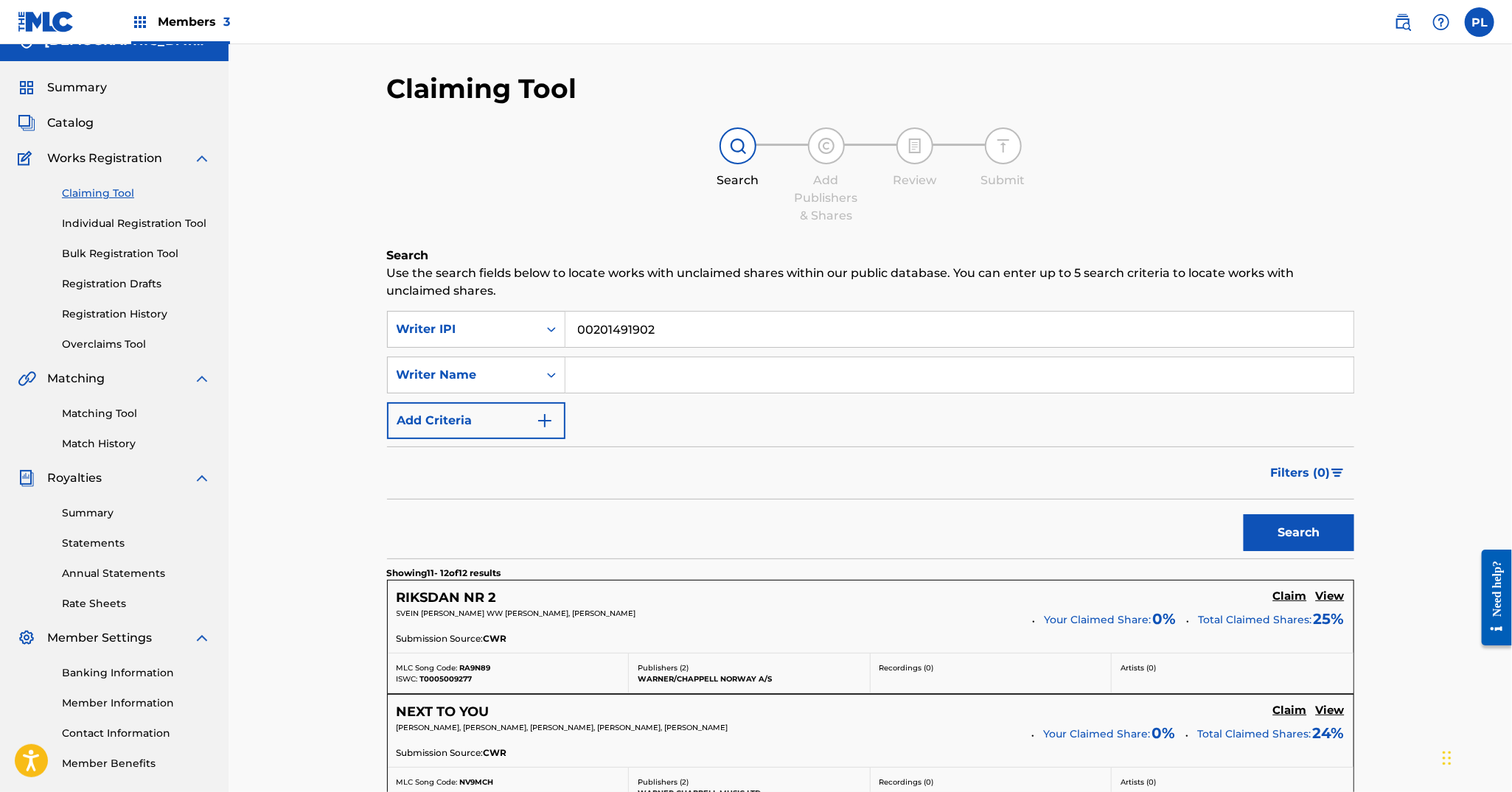
scroll to position [0, 0]
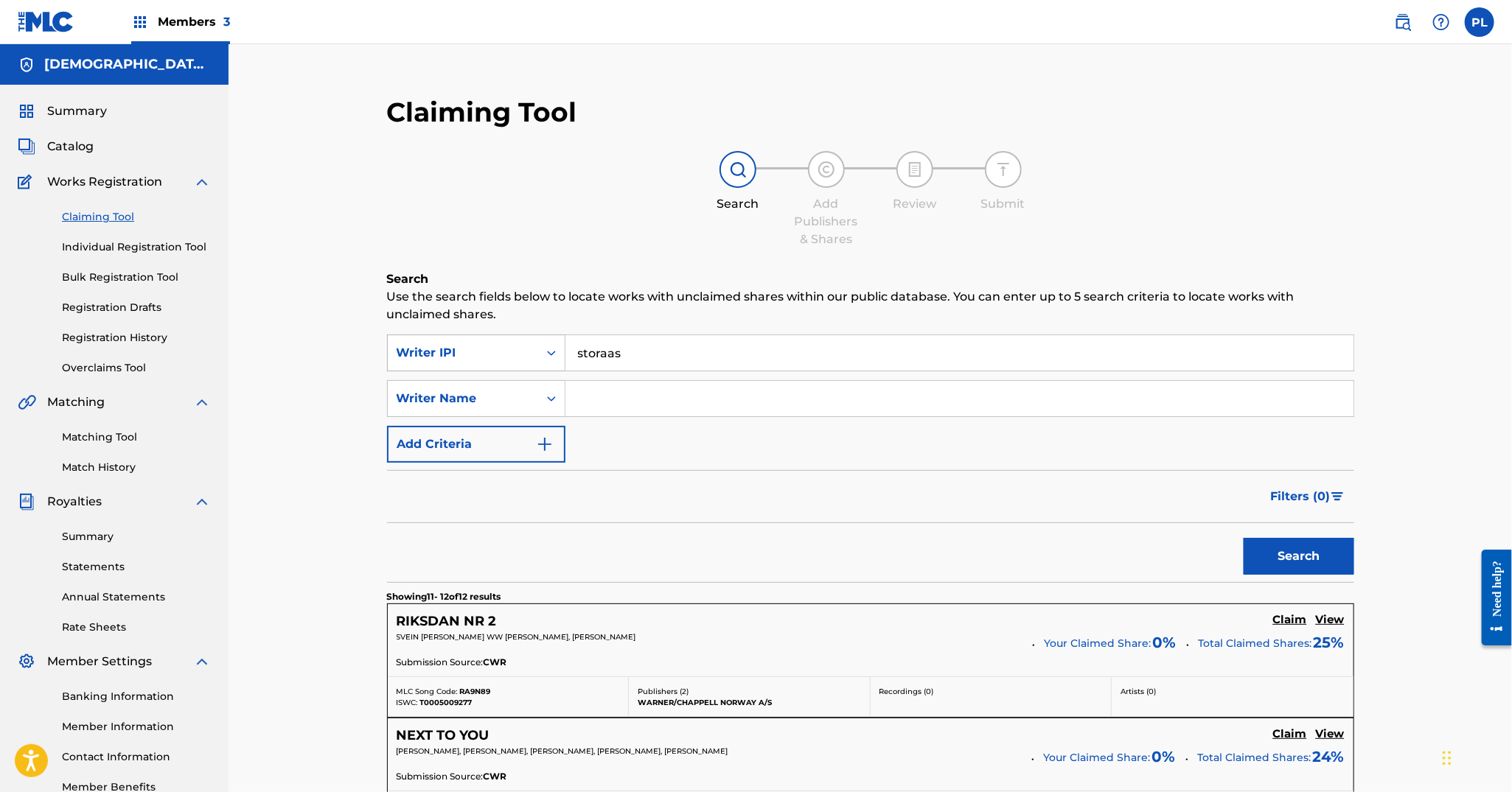
type input "storaas"
click at [523, 341] on div "Writer IPI" at bounding box center [464, 353] width 151 height 28
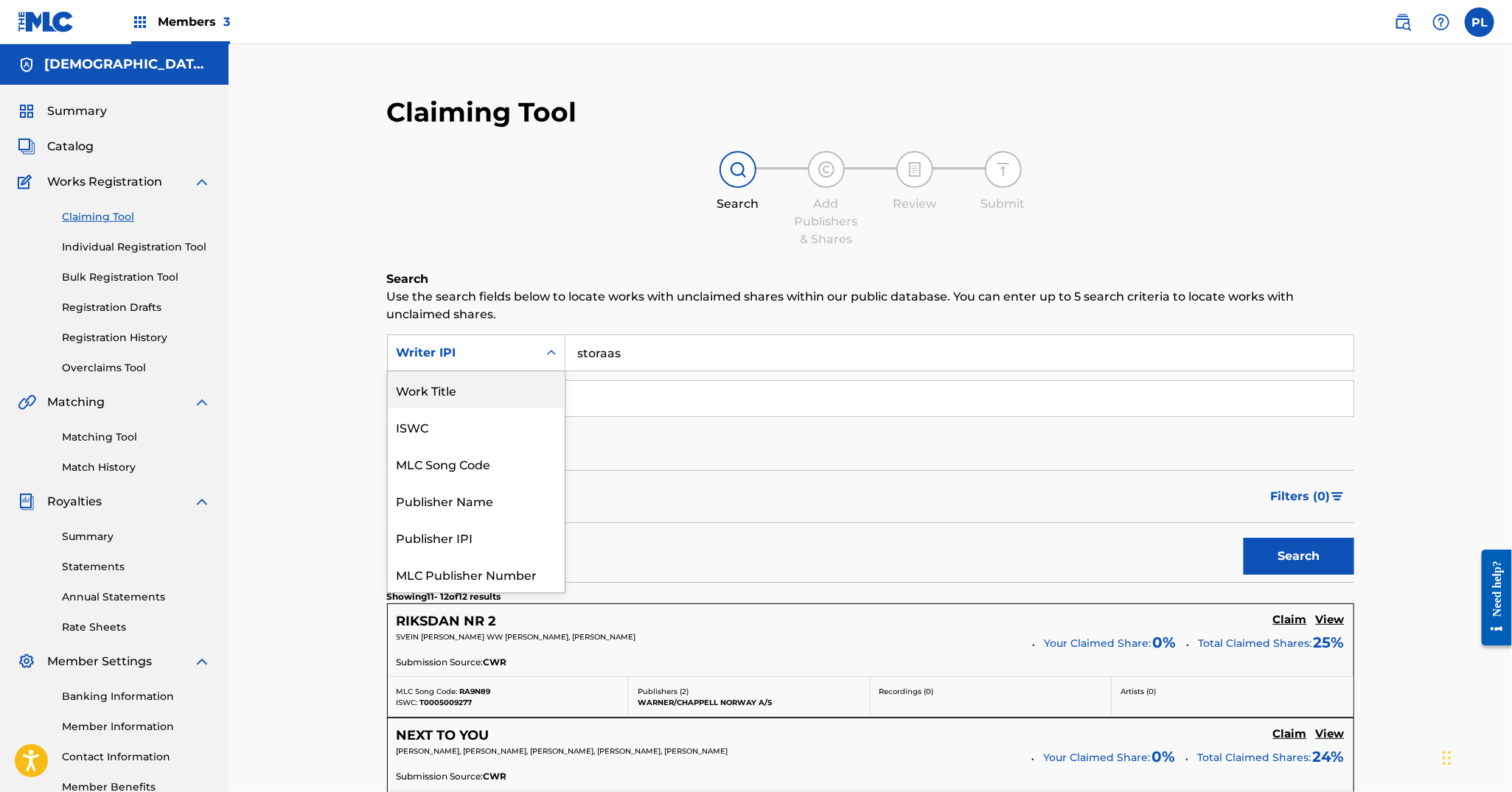
click at [509, 378] on div "Work Title" at bounding box center [476, 390] width 177 height 37
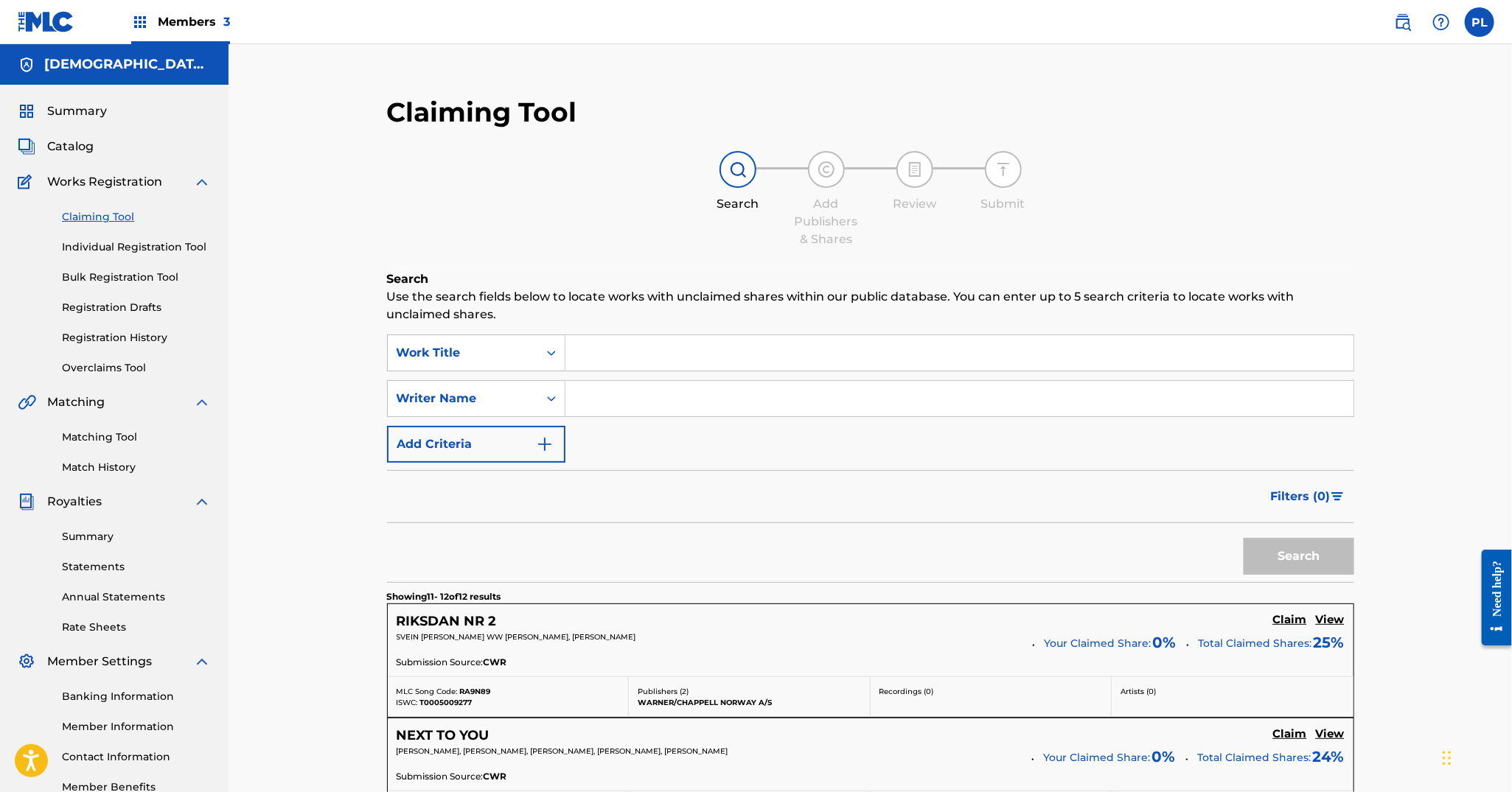
click at [626, 406] on input "Search Form" at bounding box center [959, 398] width 788 height 35
type input "storaas"
click at [1244, 538] on button "Search" at bounding box center [1299, 556] width 111 height 37
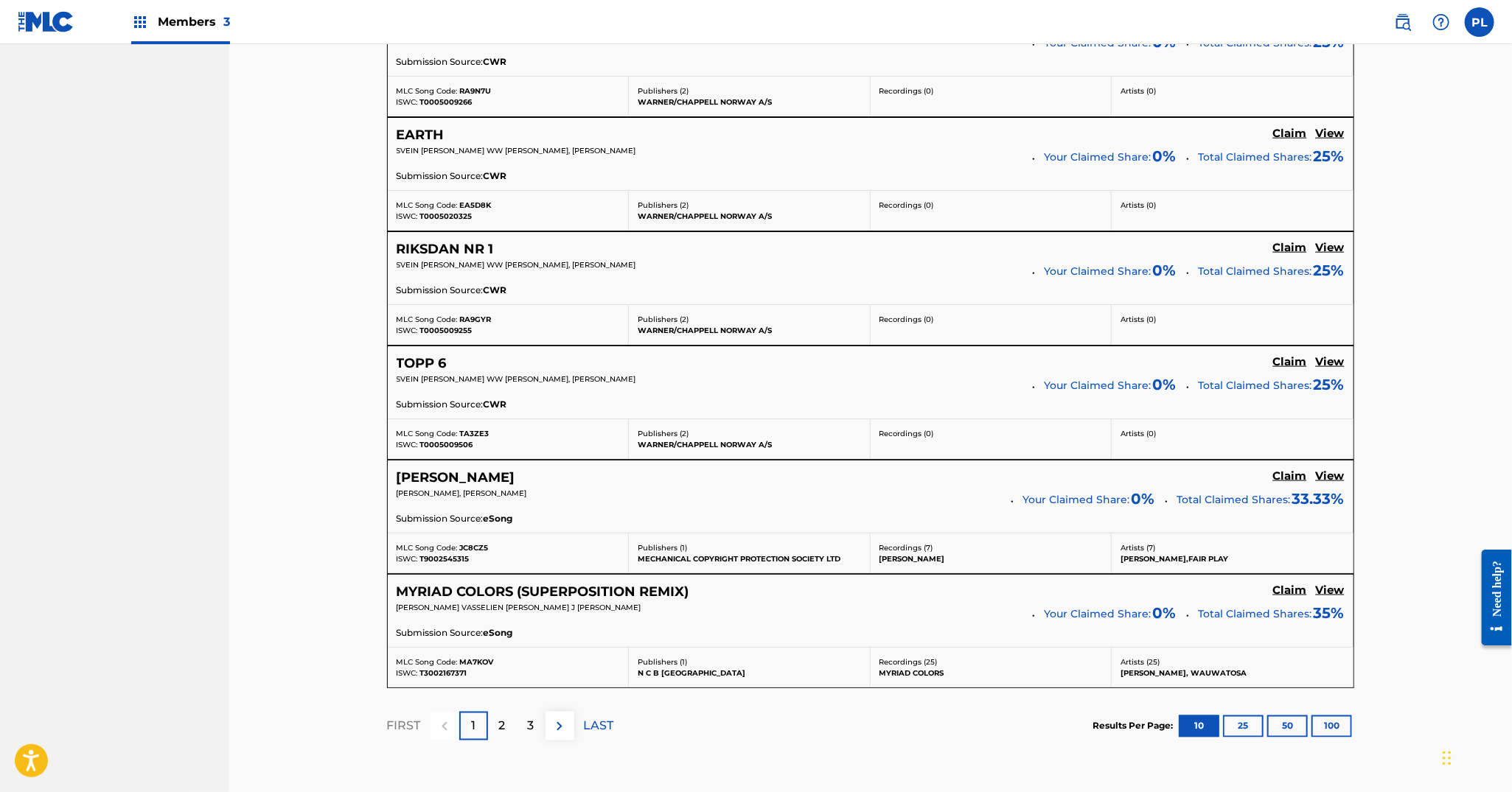
scroll to position [1182, 0]
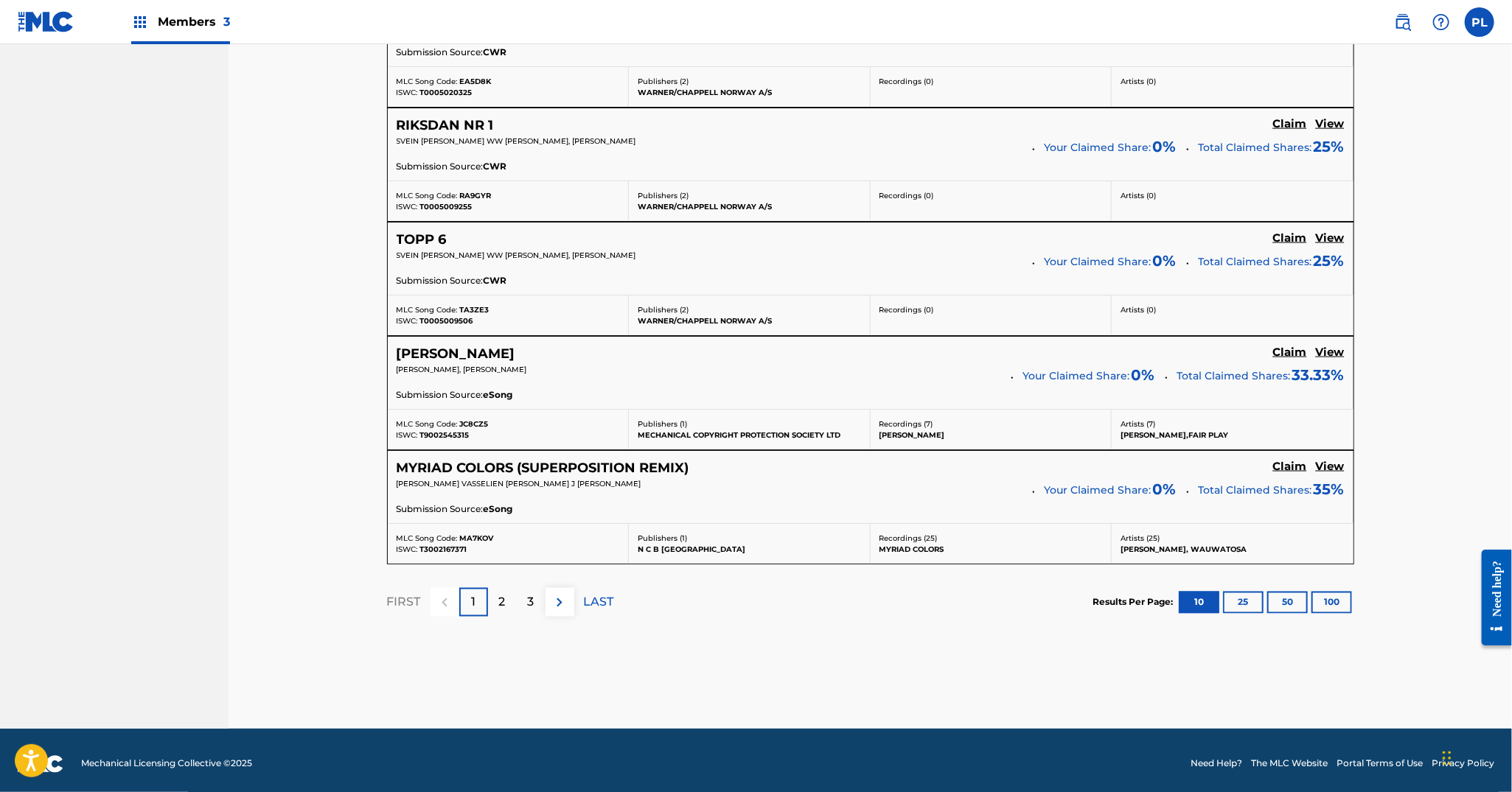
click at [1338, 597] on button "100" at bounding box center [1332, 603] width 41 height 22
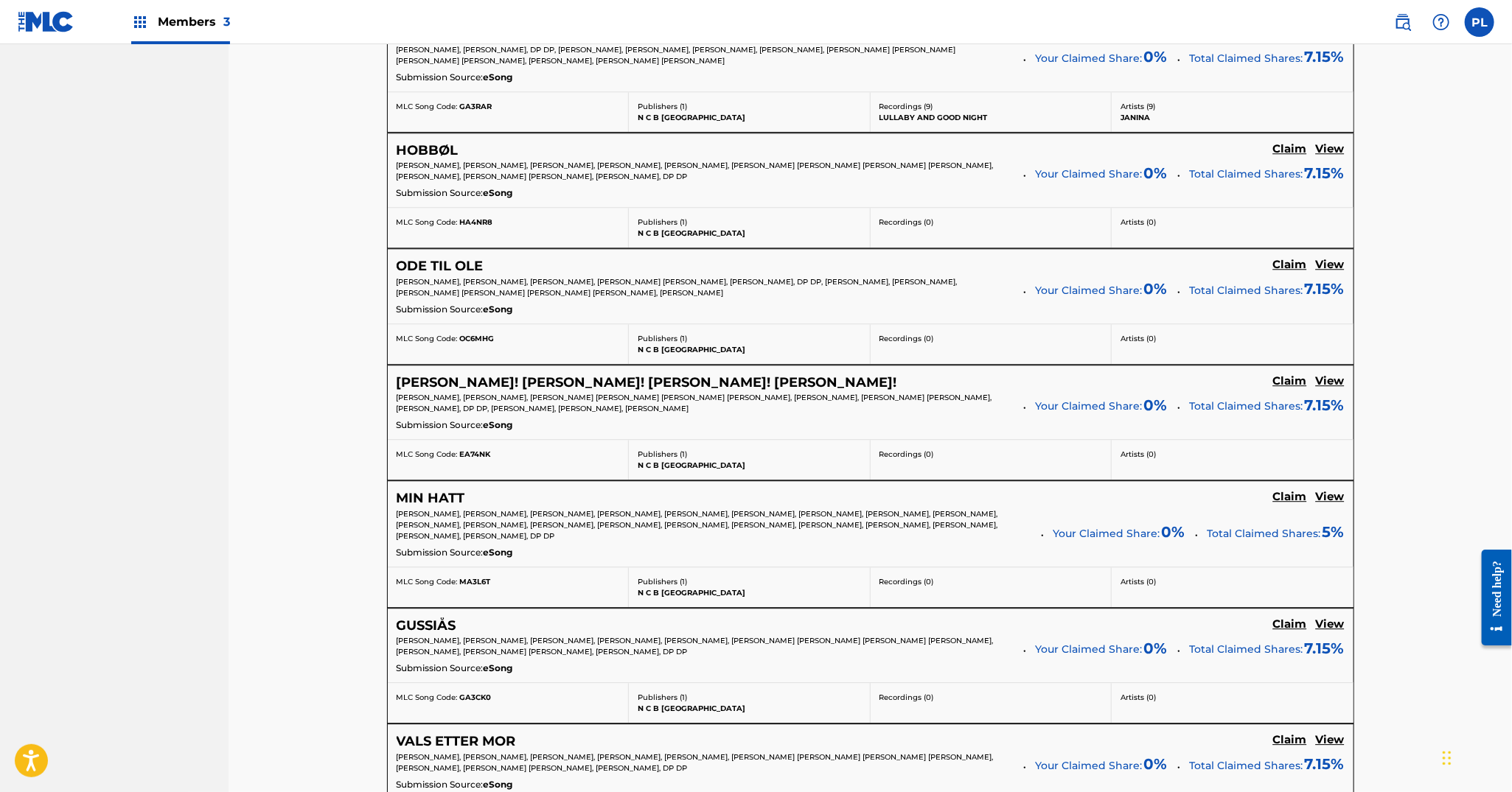
scroll to position [2471, 0]
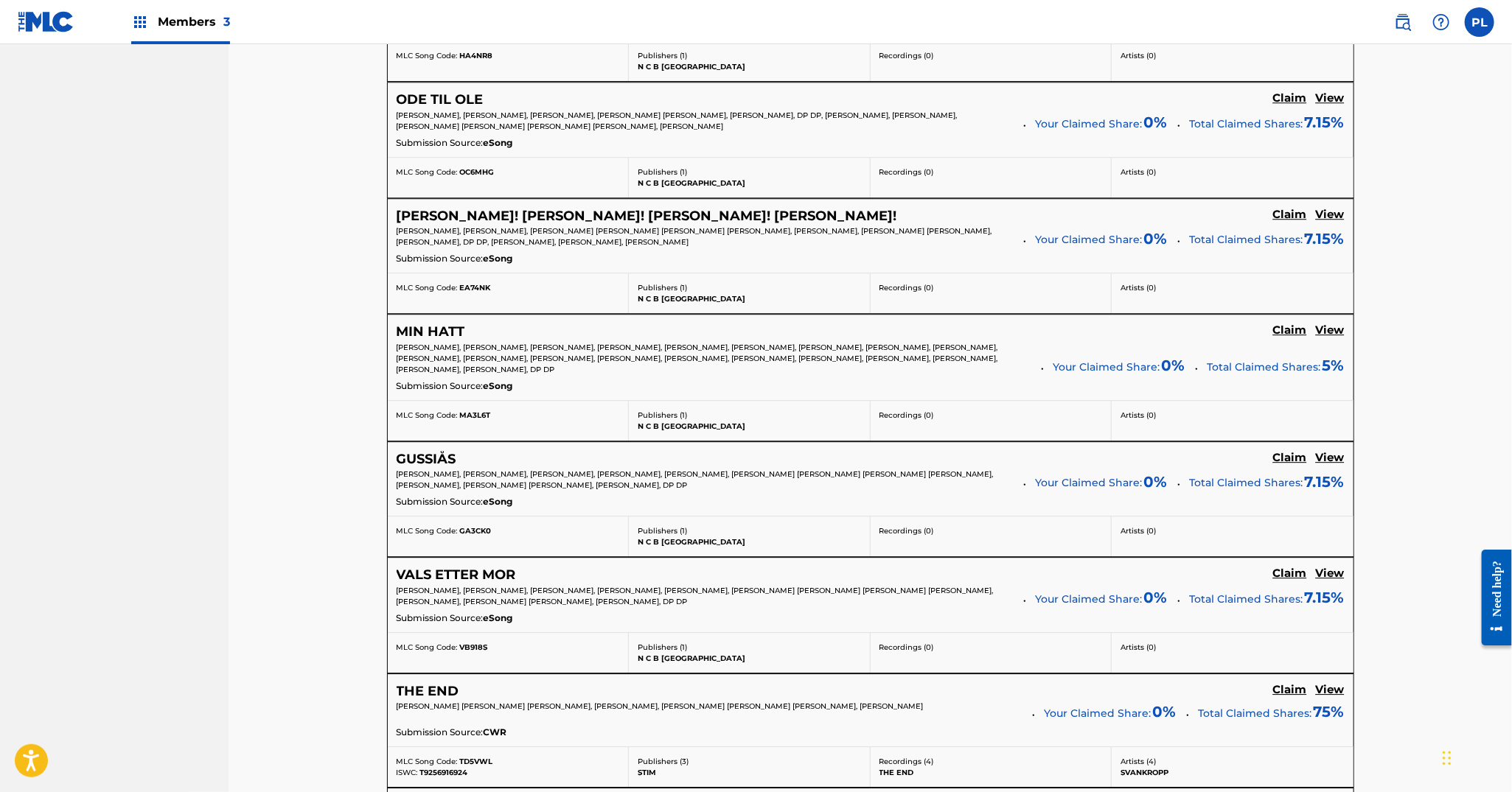
click at [1338, 567] on h5 "View" at bounding box center [1331, 573] width 29 height 14
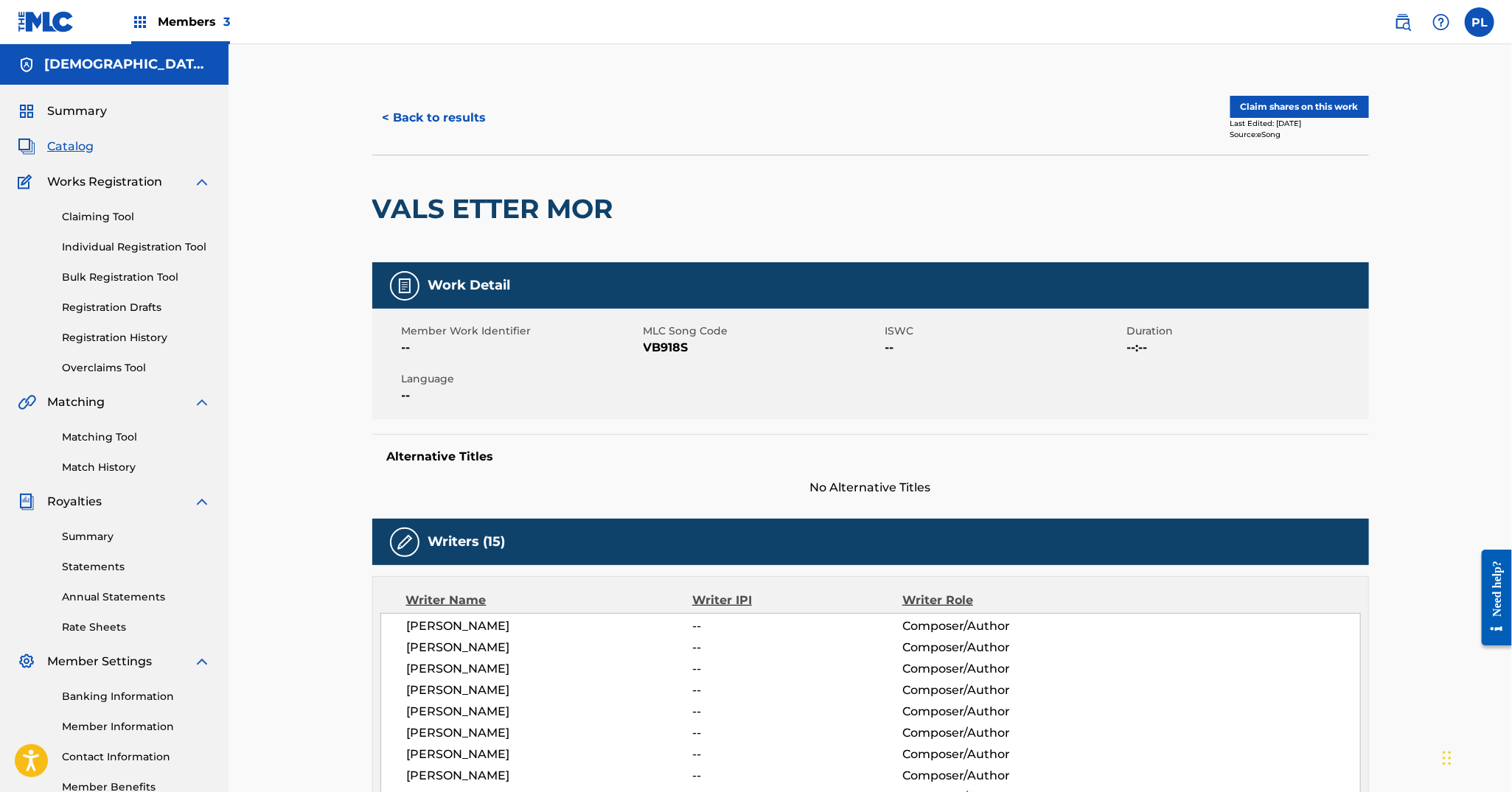
click at [454, 126] on button "< Back to results" at bounding box center [434, 118] width 124 height 37
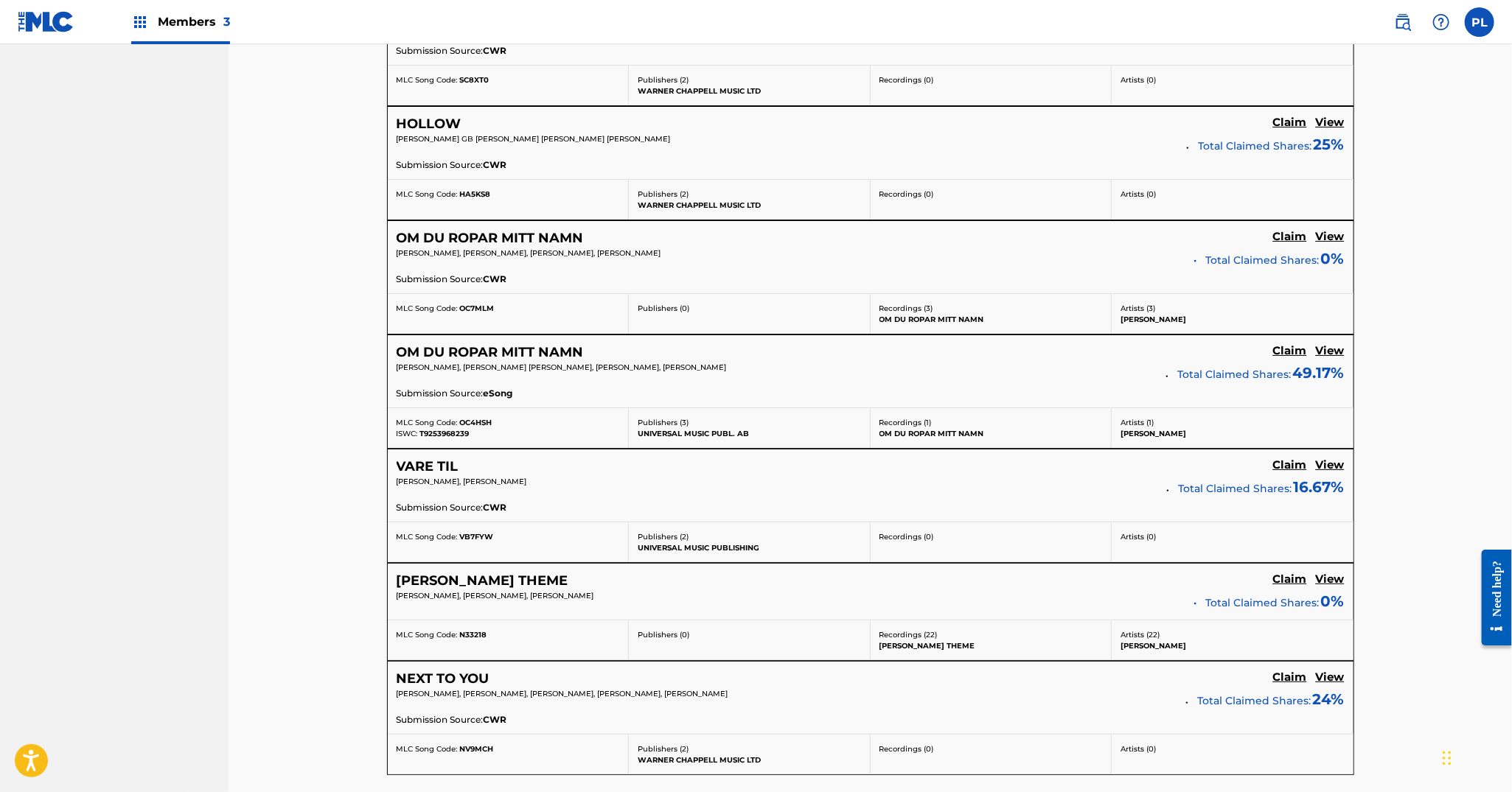
scroll to position [3684, 0]
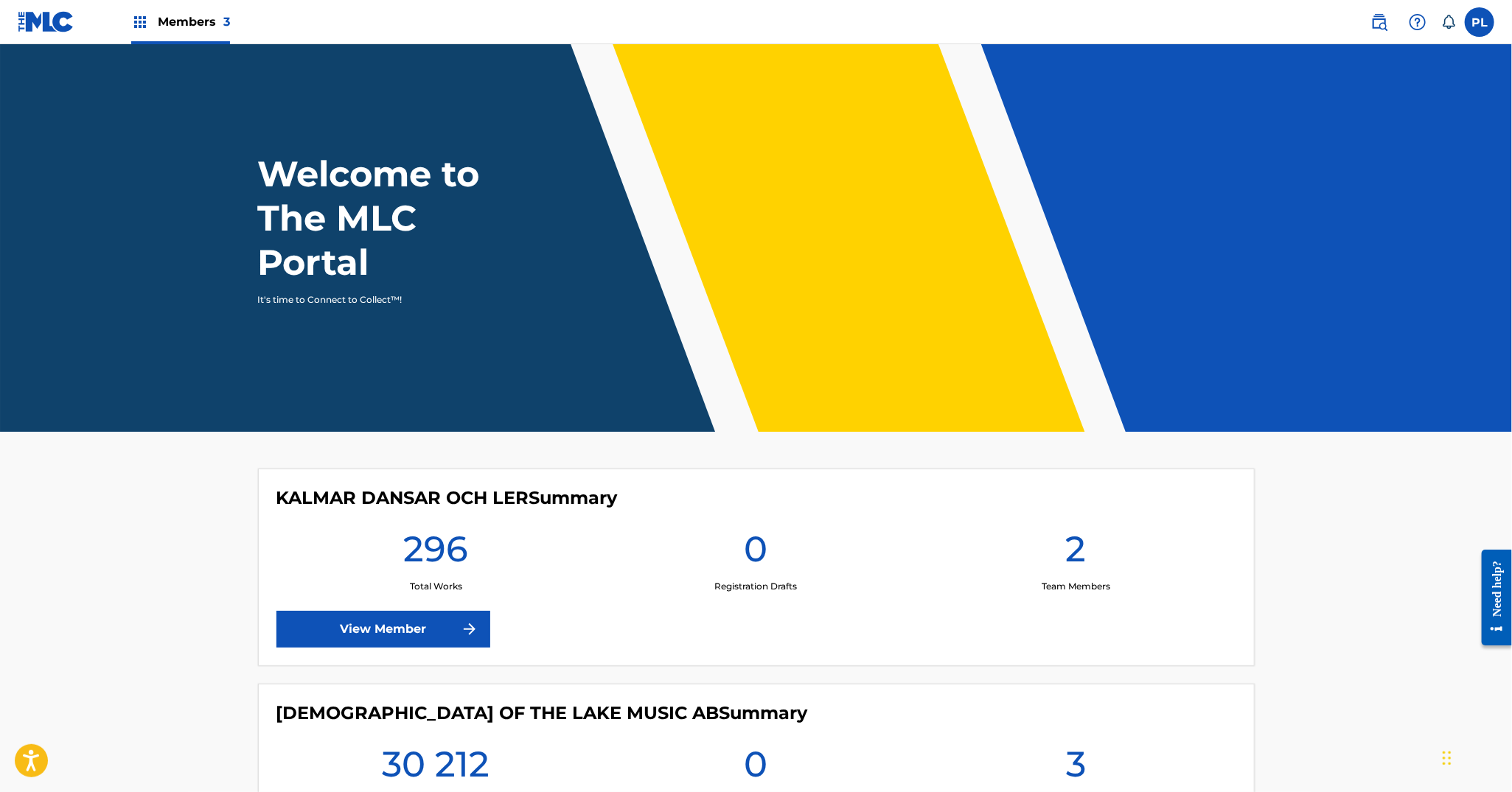
click at [1362, 17] on div "PL PL Patrik Lindgren tenroxrightsmanagement@gmail.com Notification Preferences…" at bounding box center [1425, 22] width 139 height 30
click at [1380, 26] on img at bounding box center [1380, 22] width 18 height 18
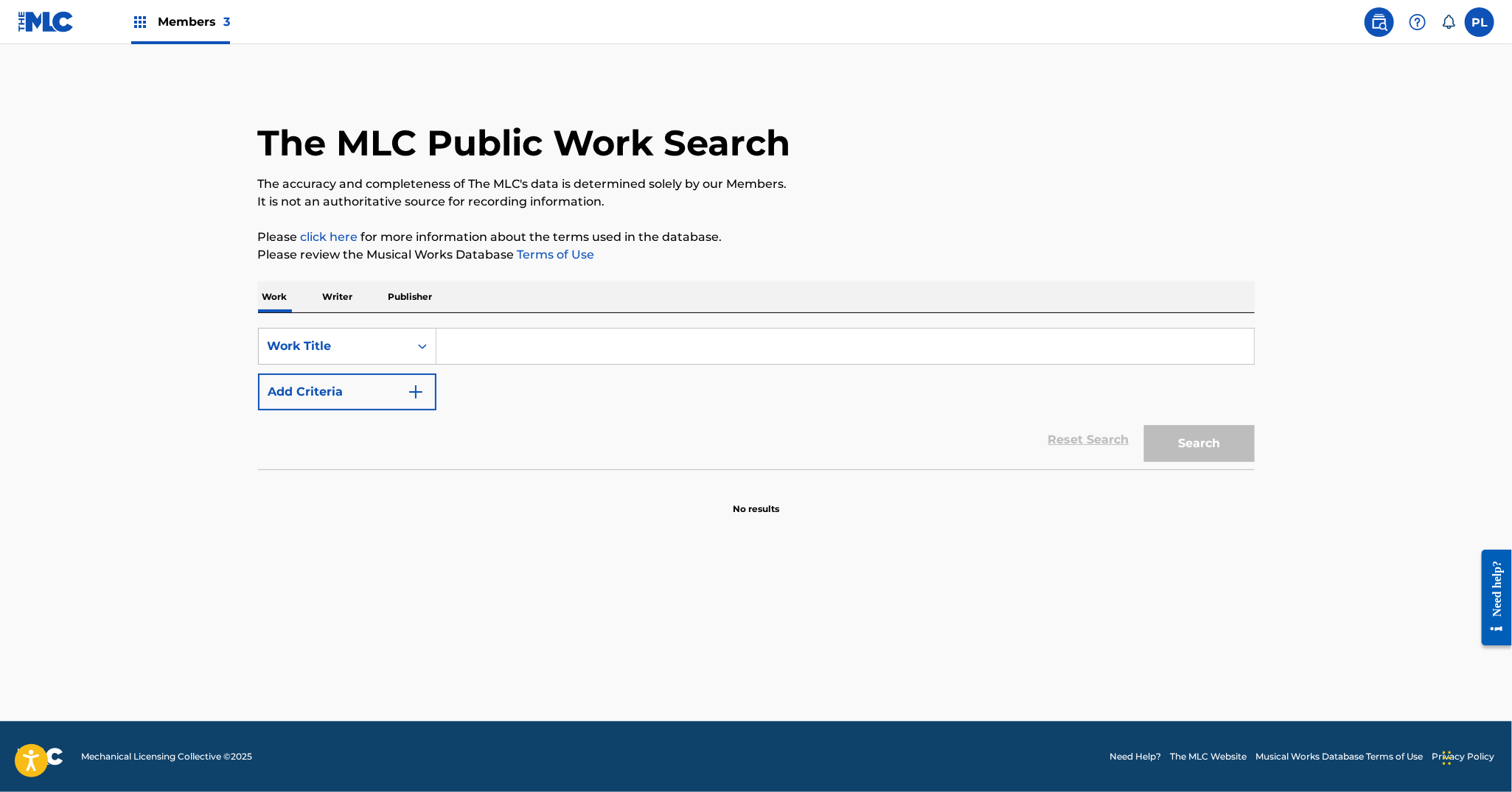
click at [351, 302] on p "Writer" at bounding box center [338, 297] width 39 height 31
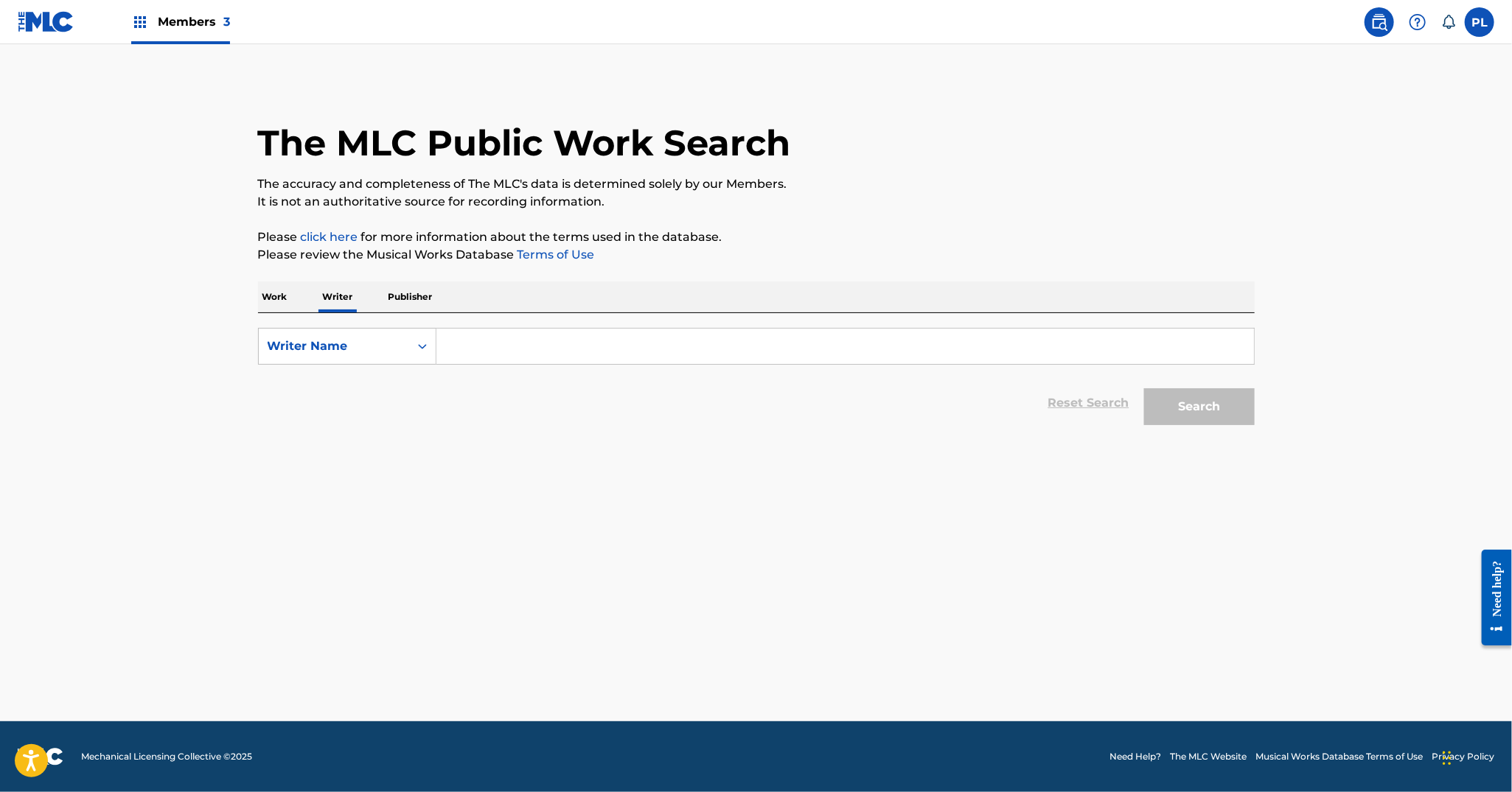
click at [612, 349] on input "Search Form" at bounding box center [845, 346] width 817 height 35
click at [419, 360] on div "Search Form" at bounding box center [422, 346] width 26 height 35
drag, startPoint x: 371, startPoint y: 384, endPoint x: 394, endPoint y: 370, distance: 26.9
click at [370, 385] on div "Writer IPI" at bounding box center [347, 383] width 177 height 37
click at [525, 325] on div "SearchWithCriteria3f329829-c2b5-4941-9a18-5d2eadbe1102 Writer IPI Reset Search …" at bounding box center [756, 373] width 997 height 119
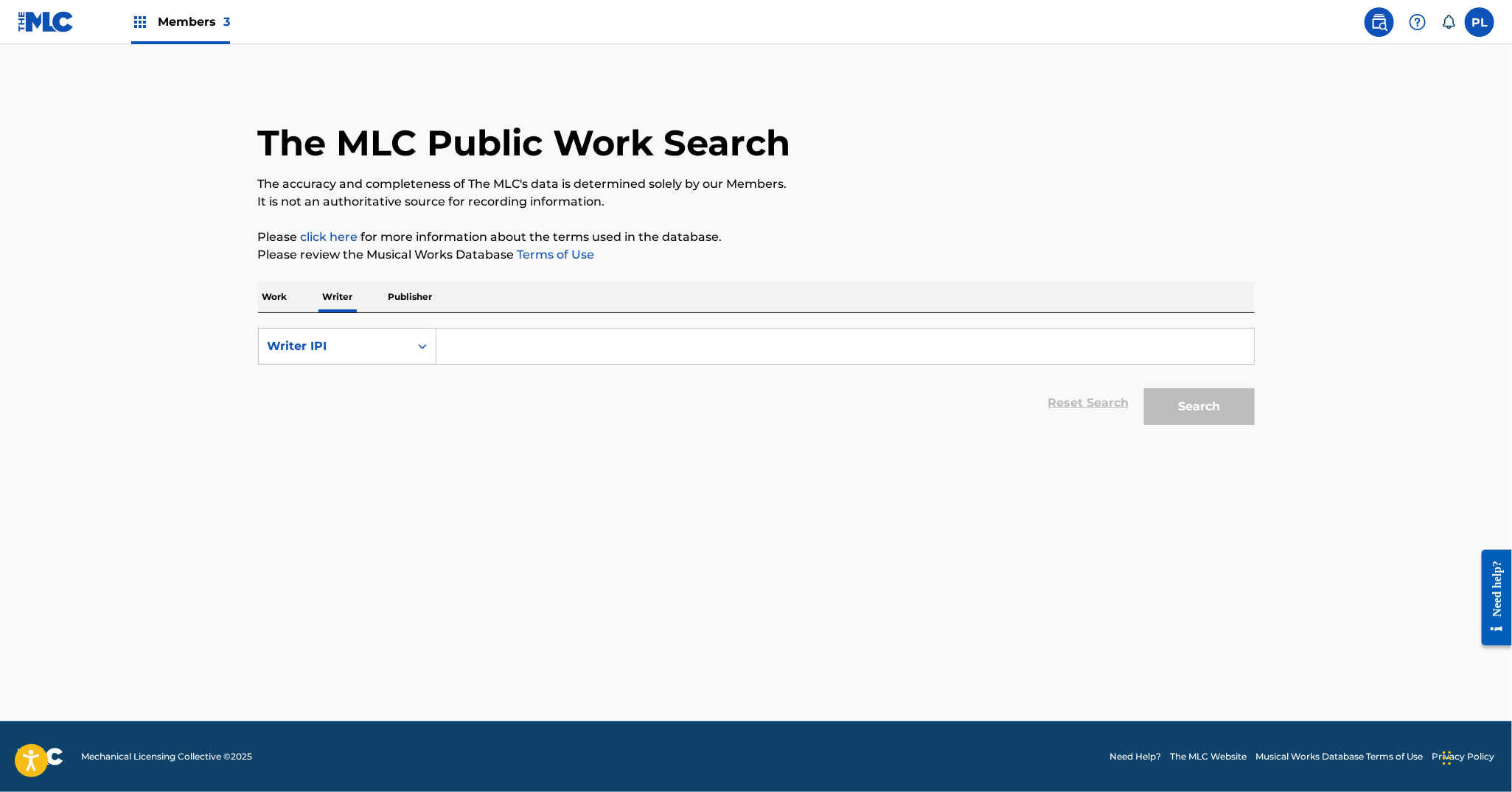
drag, startPoint x: 507, startPoint y: 349, endPoint x: 520, endPoint y: 346, distance: 13.3
click at [507, 350] on input "Search Form" at bounding box center [845, 346] width 817 height 35
paste input "00201491902"
type input "00201491902"
click at [1218, 404] on button "Search" at bounding box center [1200, 406] width 111 height 37
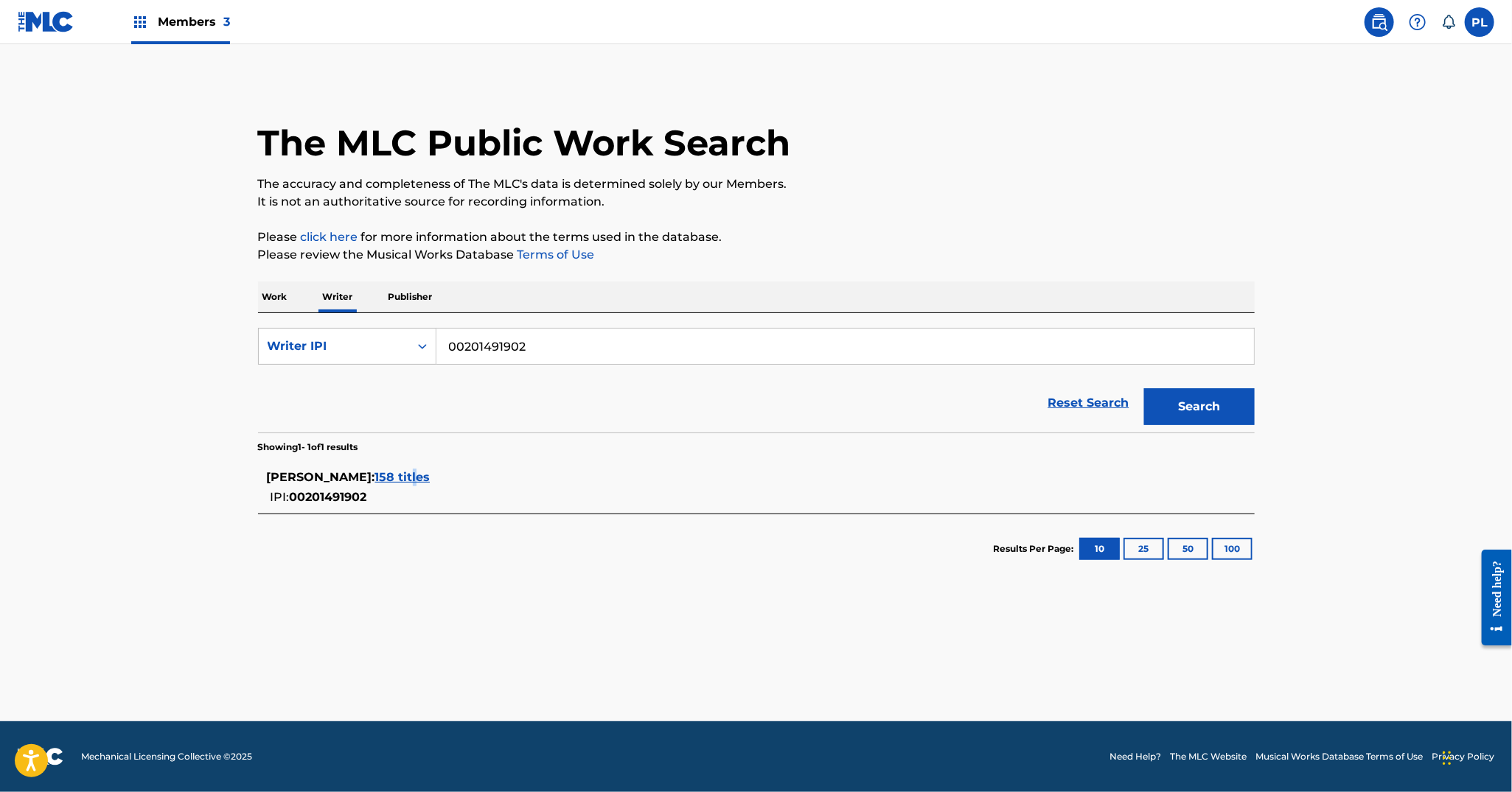
click at [415, 475] on span "158 titles" at bounding box center [403, 476] width 55 height 14
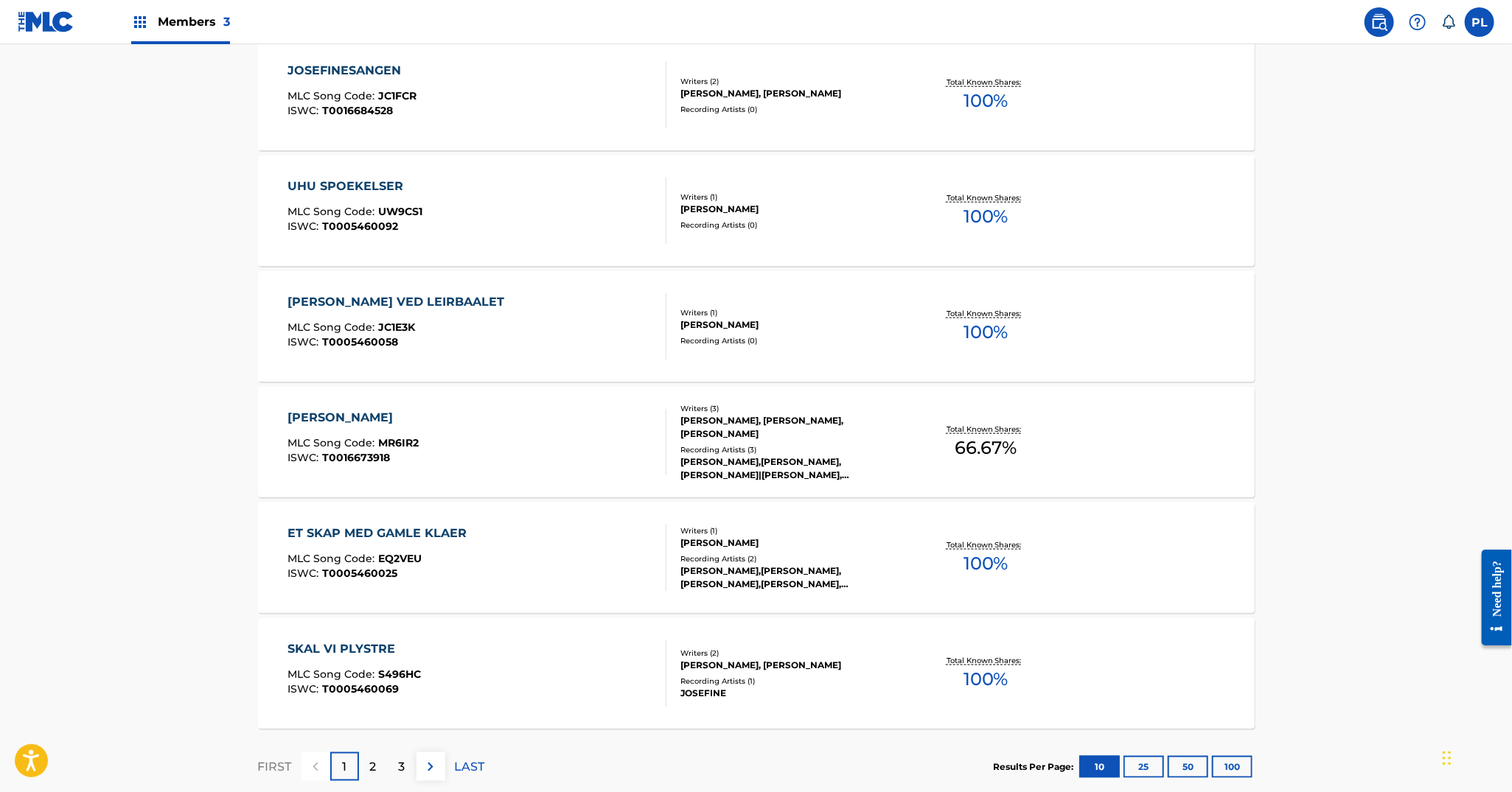
scroll to position [1011, 0]
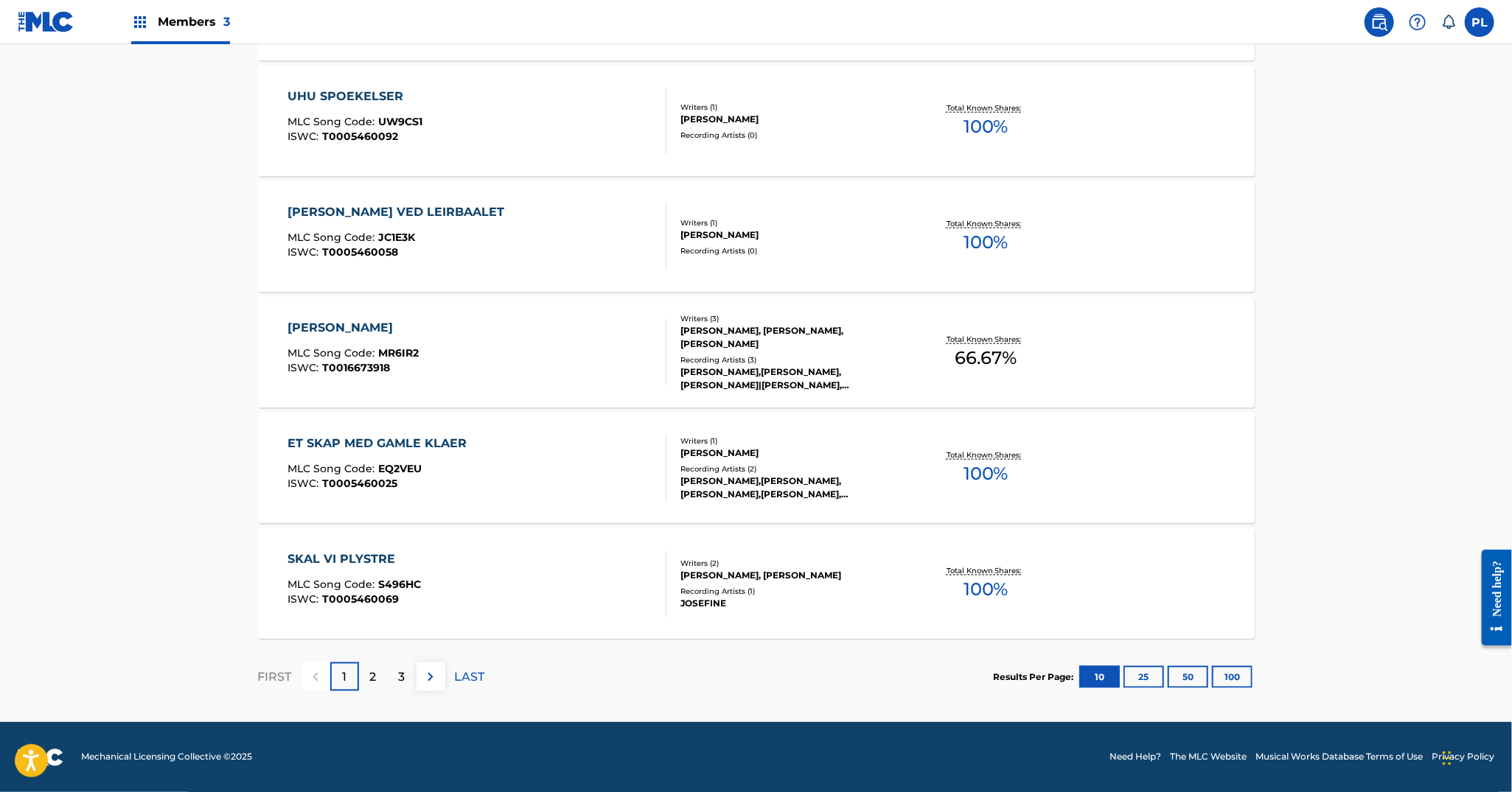
click at [1233, 682] on button "100" at bounding box center [1232, 677] width 41 height 22
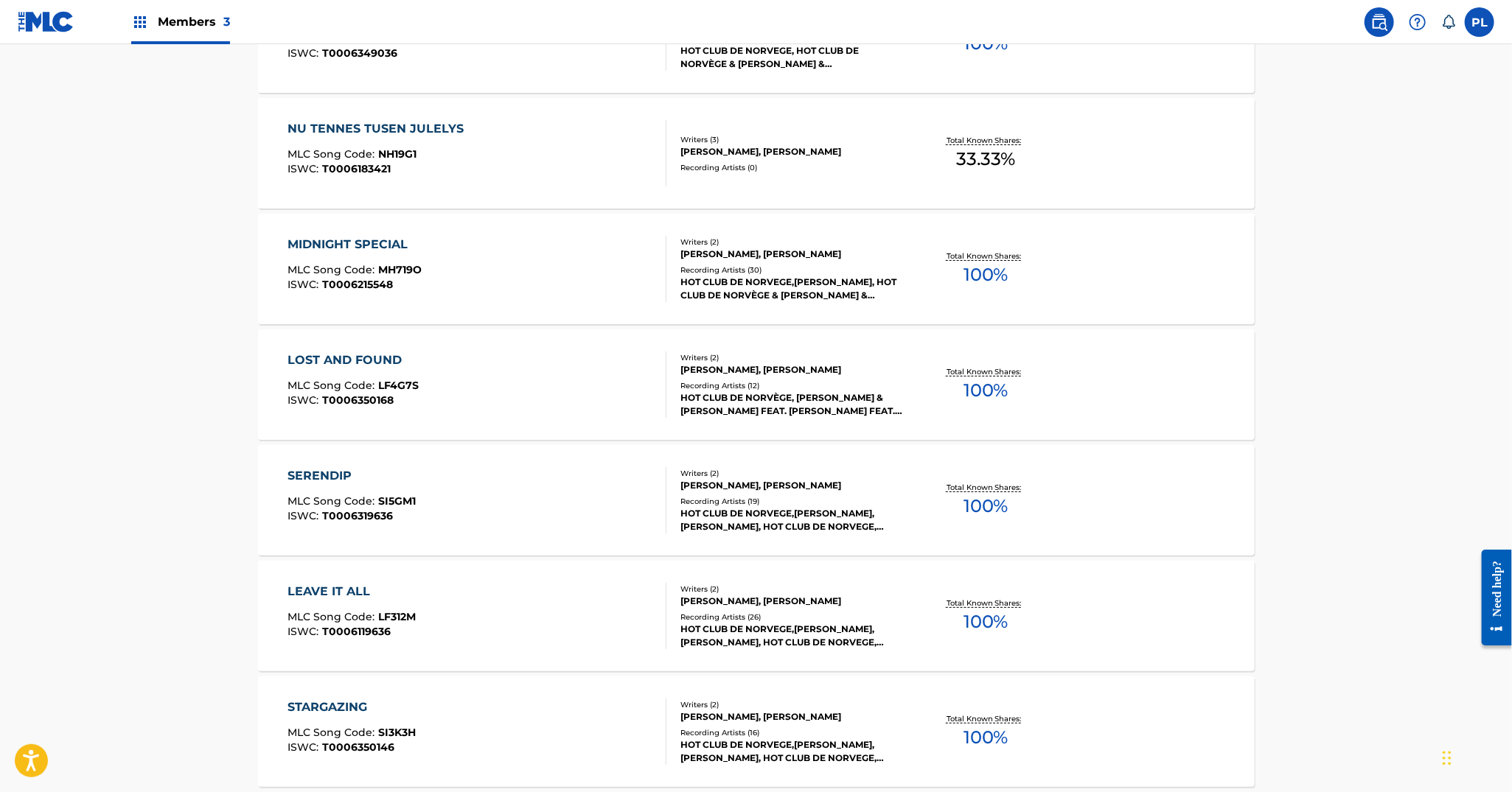
scroll to position [3869, 0]
